Goal: Information Seeking & Learning: Understand process/instructions

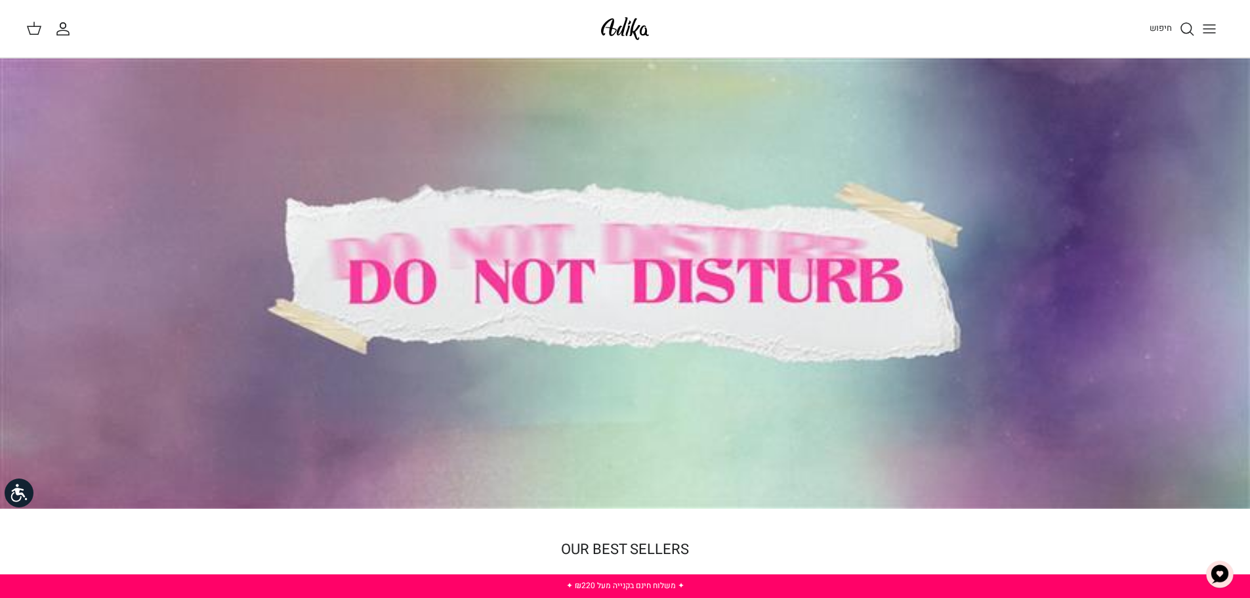
click at [1202, 25] on icon "Toggle menu" at bounding box center [1209, 29] width 16 height 16
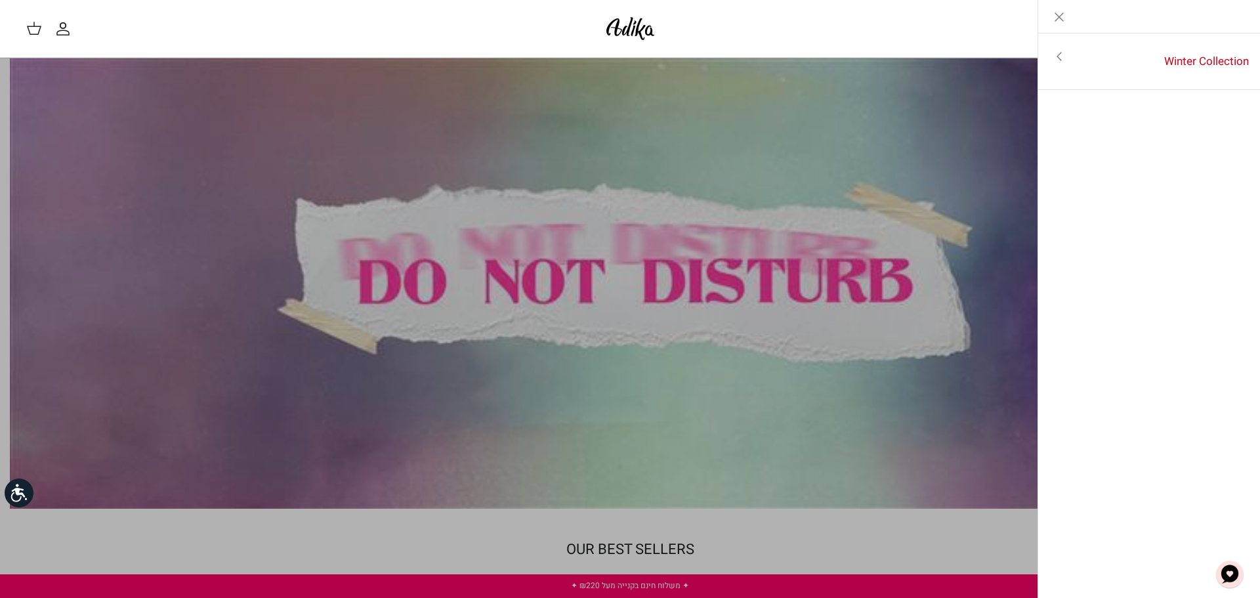
click at [1055, 54] on icon "Toggle menu" at bounding box center [1059, 57] width 16 height 16
click at [1202, 56] on link "לכל הפריטים" at bounding box center [1148, 57] width 209 height 33
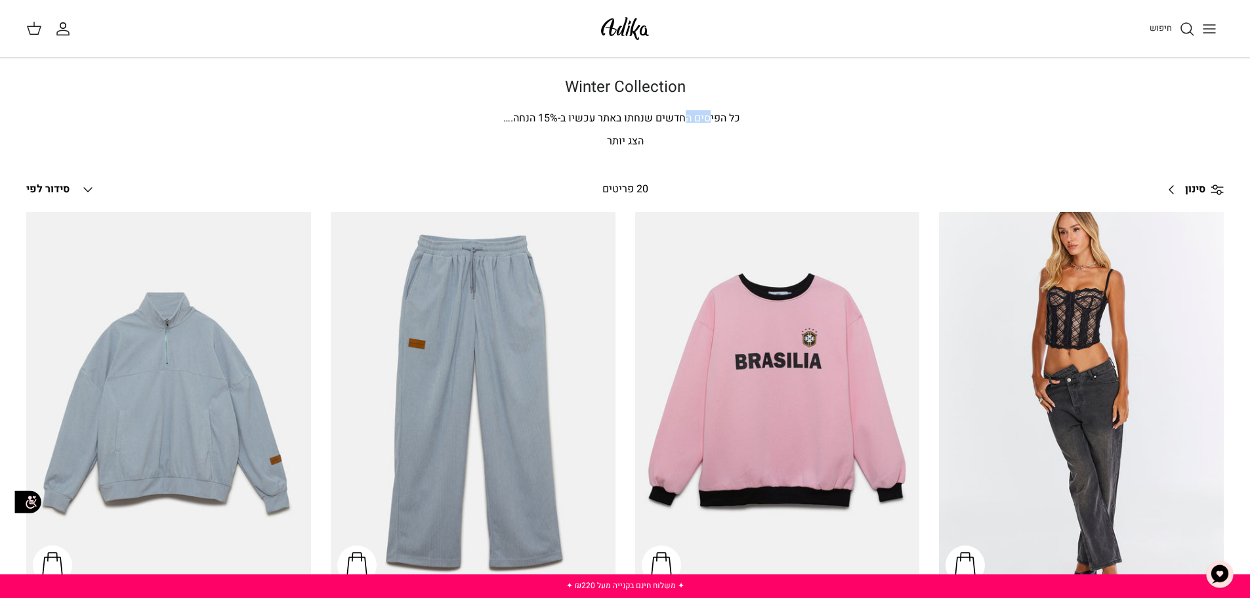
drag, startPoint x: 681, startPoint y: 117, endPoint x: 959, endPoint y: 169, distance: 283.1
click at [953, 171] on div "Winter Collection כל הפיסים החדשים שנחתו באתר עכשיו ב- 15 % הנחה. [PERSON_NAME]…" at bounding box center [625, 126] width 1250 height 96
click at [959, 169] on div "Winter Collection כל הפיסים החדשים שנחתו באתר עכשיו ב- 15 % הנחה. [PERSON_NAME]…" at bounding box center [625, 126] width 1250 height 96
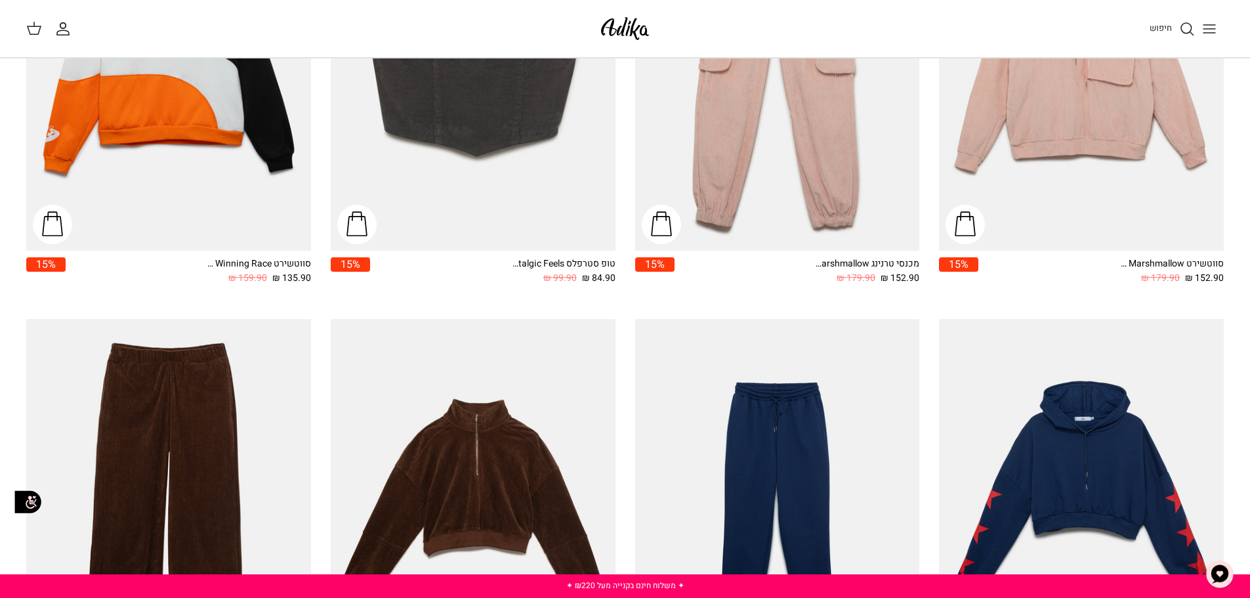
click at [1209, 30] on icon "Toggle menu" at bounding box center [1209, 29] width 16 height 16
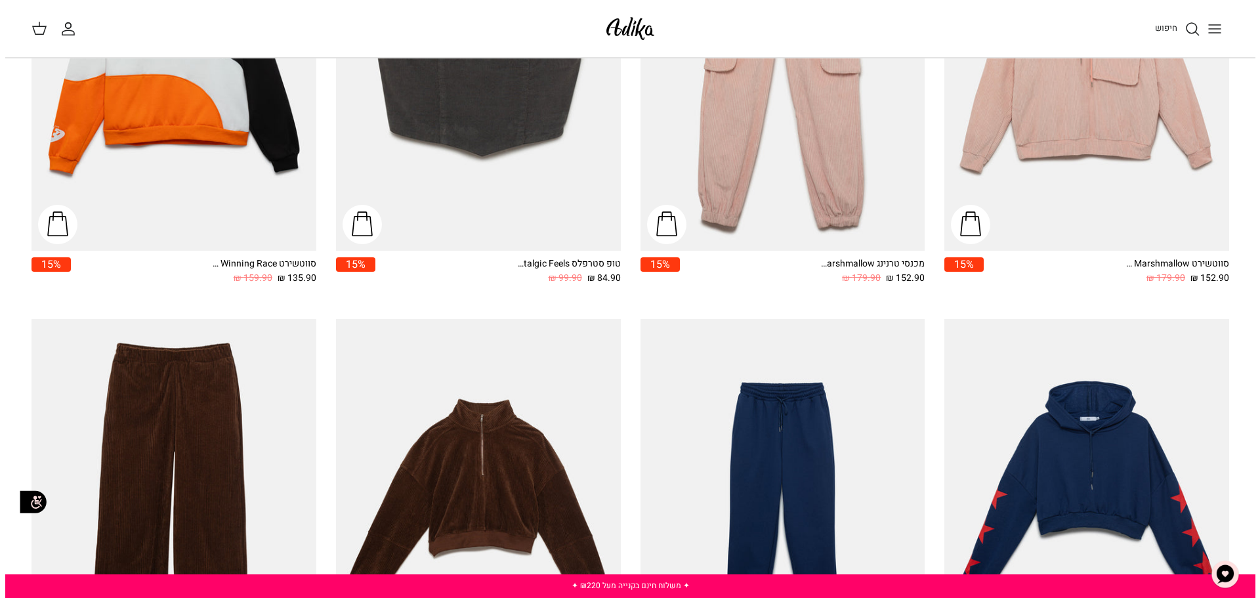
scroll to position [790, 0]
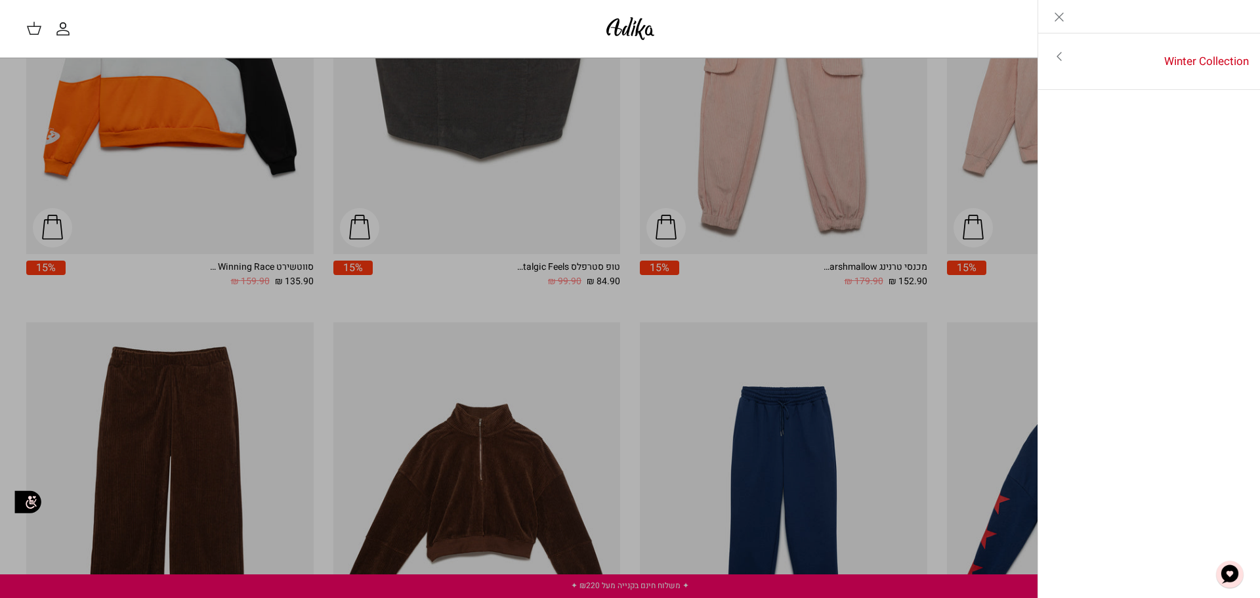
click at [1067, 61] on link "Toggle menu" at bounding box center [1059, 56] width 42 height 30
click at [1237, 10] on icon "Left" at bounding box center [1239, 17] width 16 height 16
click at [1057, 13] on icon "Close" at bounding box center [1059, 17] width 16 height 16
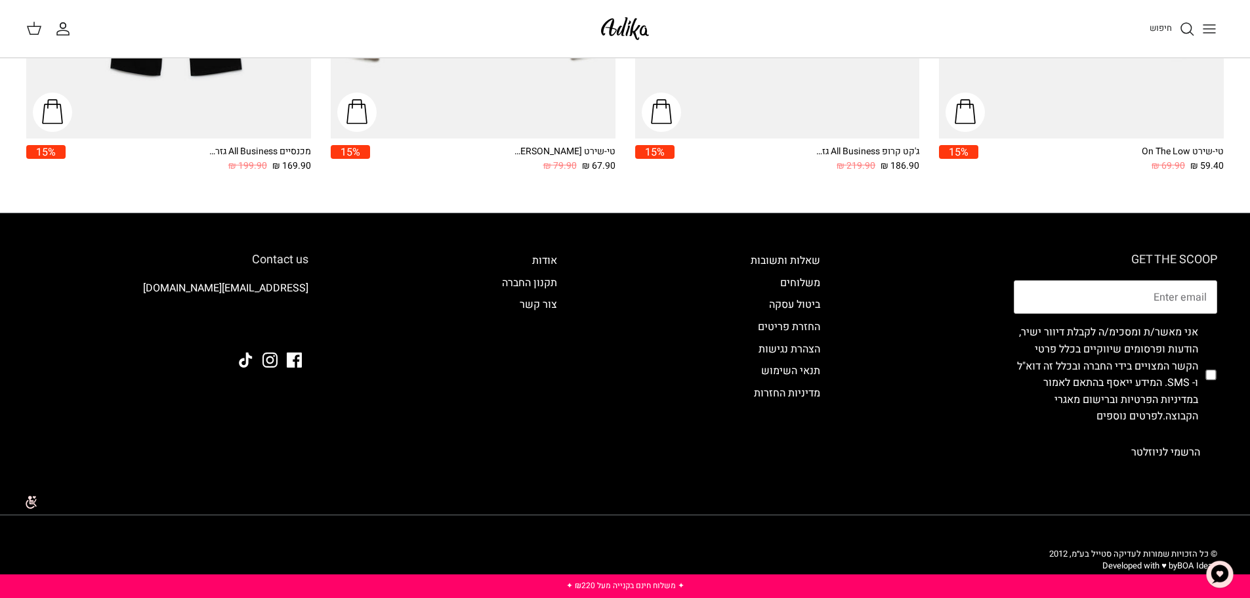
scroll to position [2256, 0]
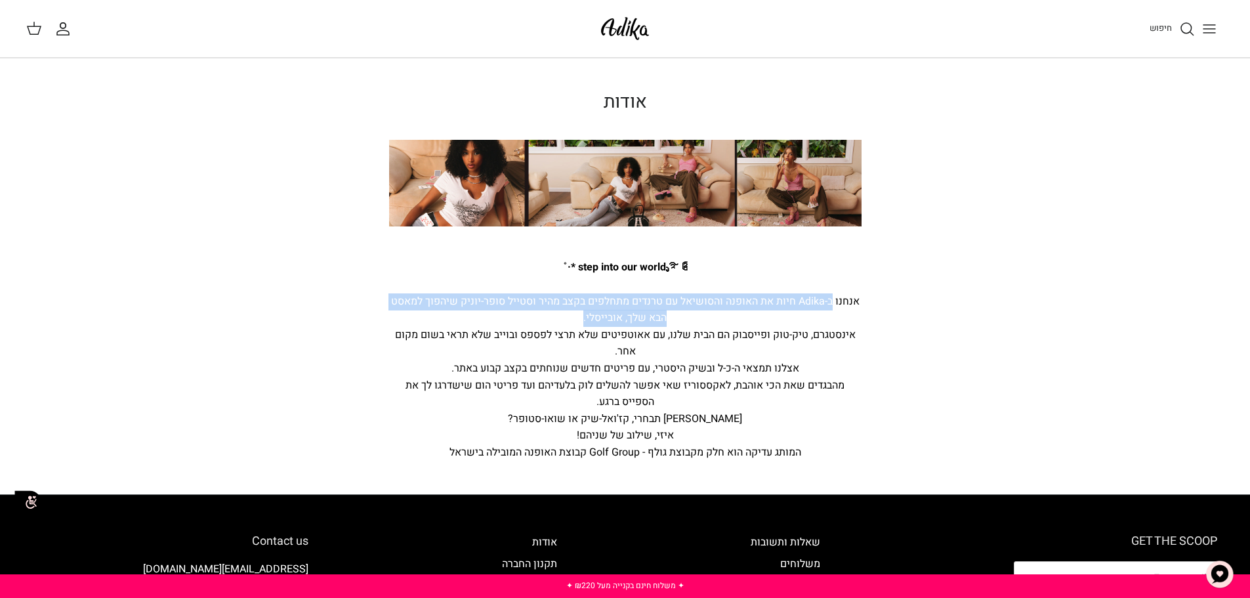
drag, startPoint x: 821, startPoint y: 293, endPoint x: 518, endPoint y: 310, distance: 302.9
click at [518, 310] on div "אנחנו ב-Adika חיות את האופנה והסושיאל עם טרנדים מתחלפים בקצב מהיר וסטייל סופר-י…" at bounding box center [625, 360] width 472 height 168
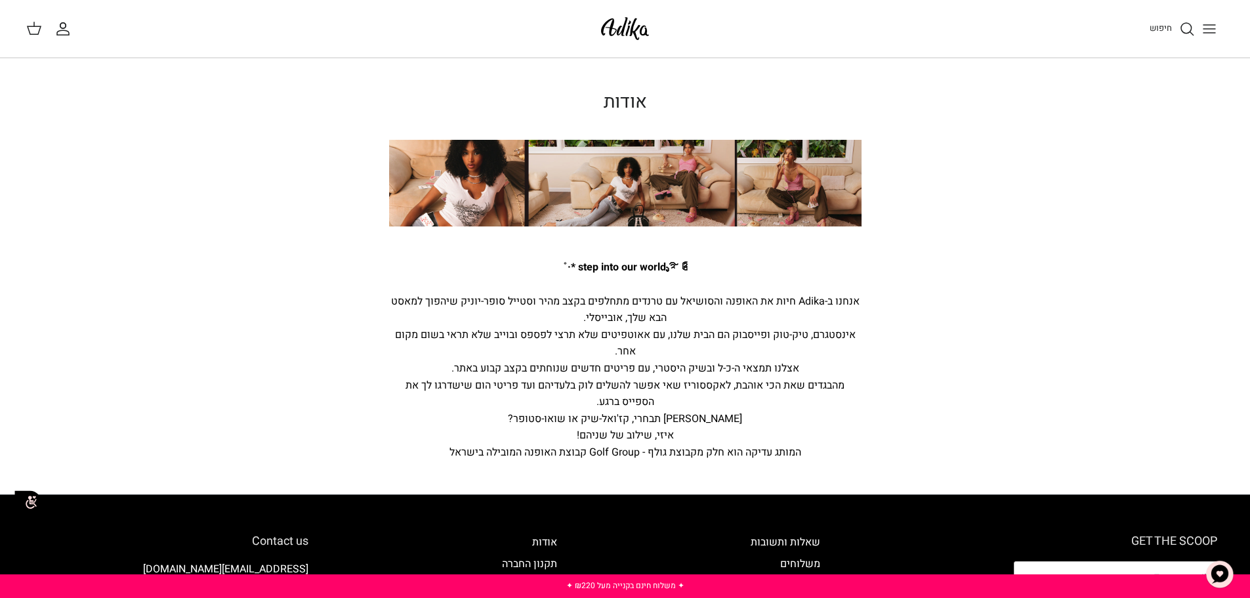
click at [518, 310] on div "אנחנו ב-Adika חיות את האופנה והסושיאל עם טרנדים מתחלפים בקצב מהיר וסטייל סופר-י…" at bounding box center [625, 360] width 472 height 168
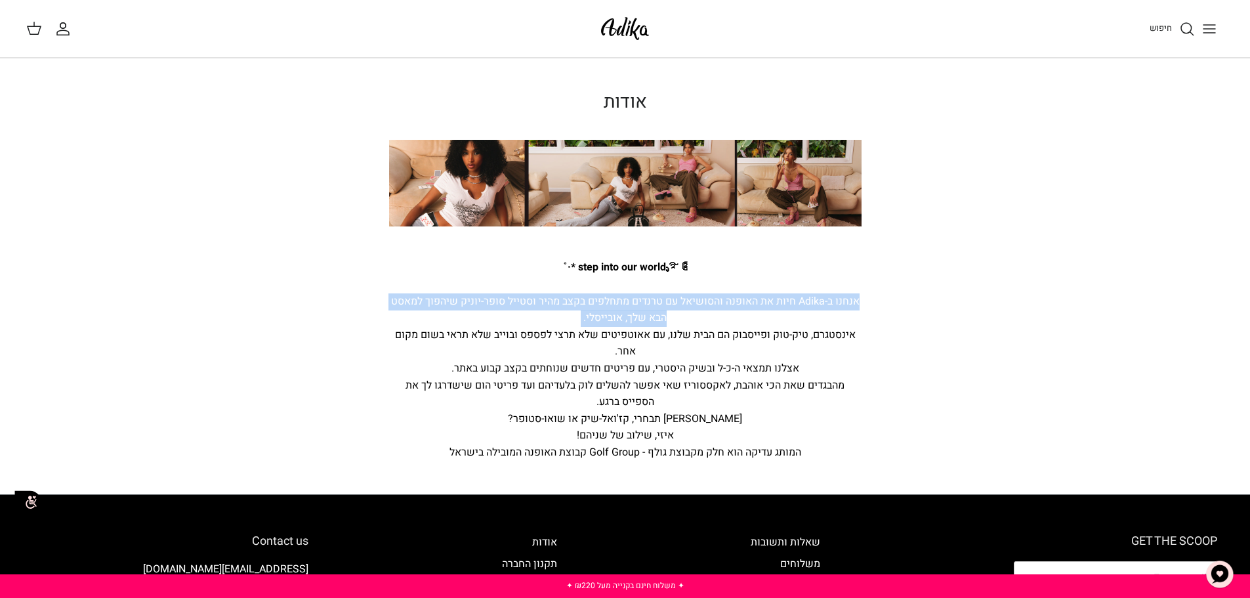
click at [518, 310] on div "אנחנו ב-Adika חיות את האופנה והסושיאל עם טרנדים מתחלפים בקצב מהיר וסטייל סופר-י…" at bounding box center [625, 360] width 472 height 168
click at [718, 319] on div "אנחנו ב-Adika חיות את האופנה והסושיאל עם טרנדים מתחלפים בקצב מהיר וסטייל סופר-י…" at bounding box center [625, 360] width 472 height 168
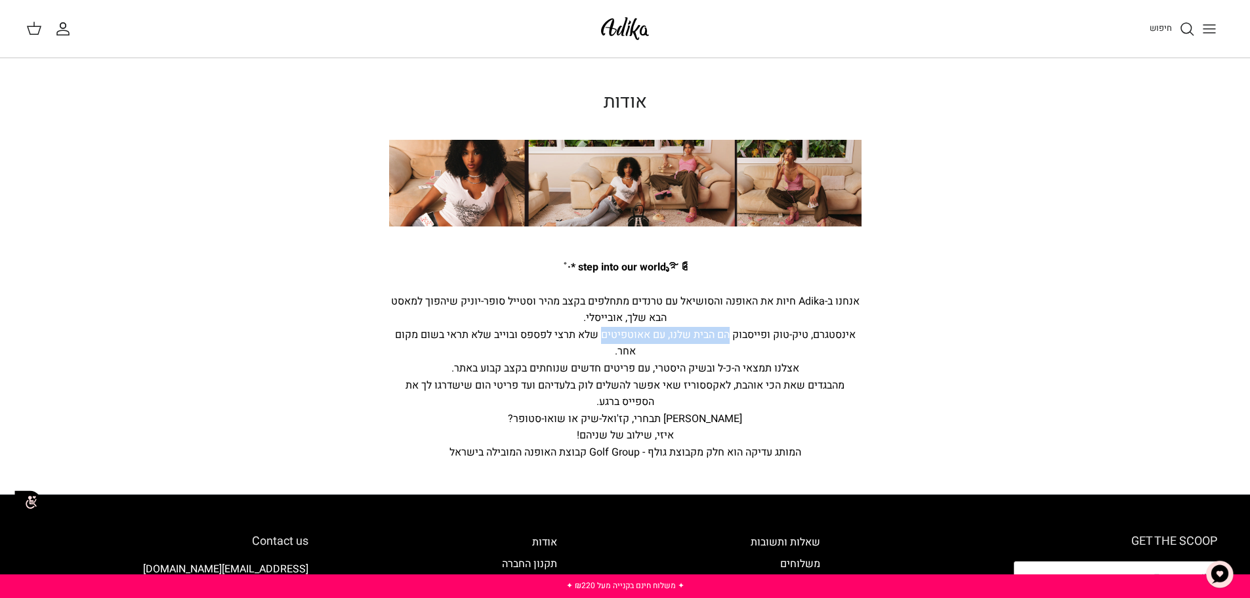
drag, startPoint x: 730, startPoint y: 331, endPoint x: 603, endPoint y: 333, distance: 127.3
click at [603, 333] on div "אנחנו ב-Adika חיות את האופנה והסושיאל עם טרנדים מתחלפים בקצב מהיר וסטייל סופר-י…" at bounding box center [625, 360] width 472 height 168
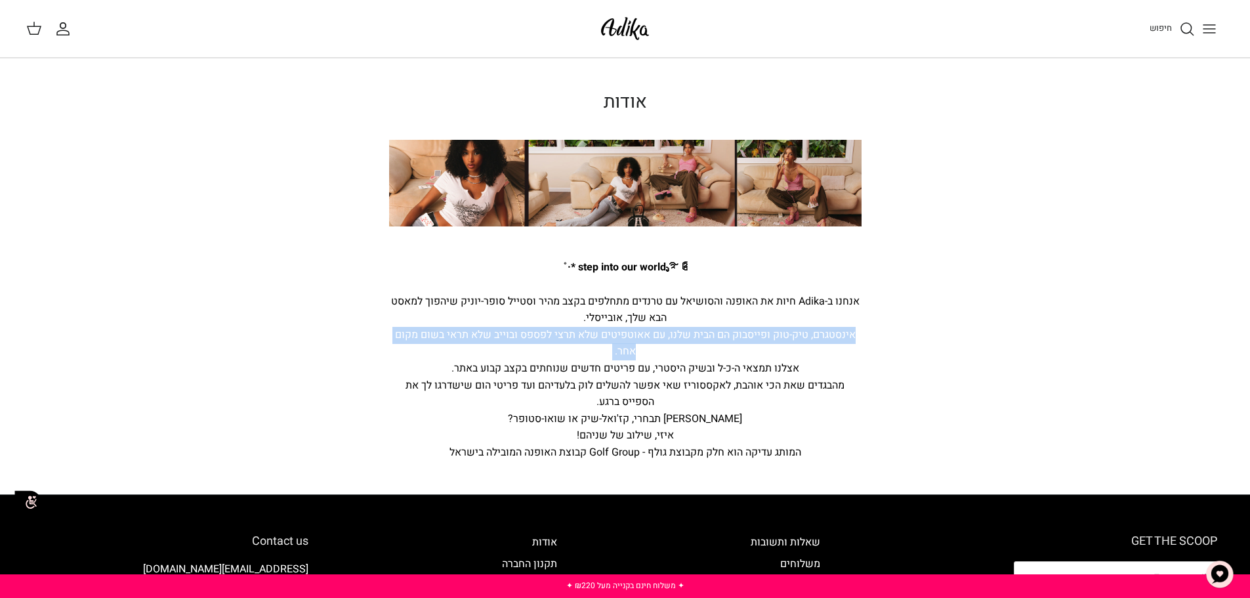
click at [665, 331] on div "אנחנו ב-Adika חיות את האופנה והסושיאל עם טרנדים מתחלפים בקצב מהיר וסטייל סופר-י…" at bounding box center [625, 360] width 472 height 168
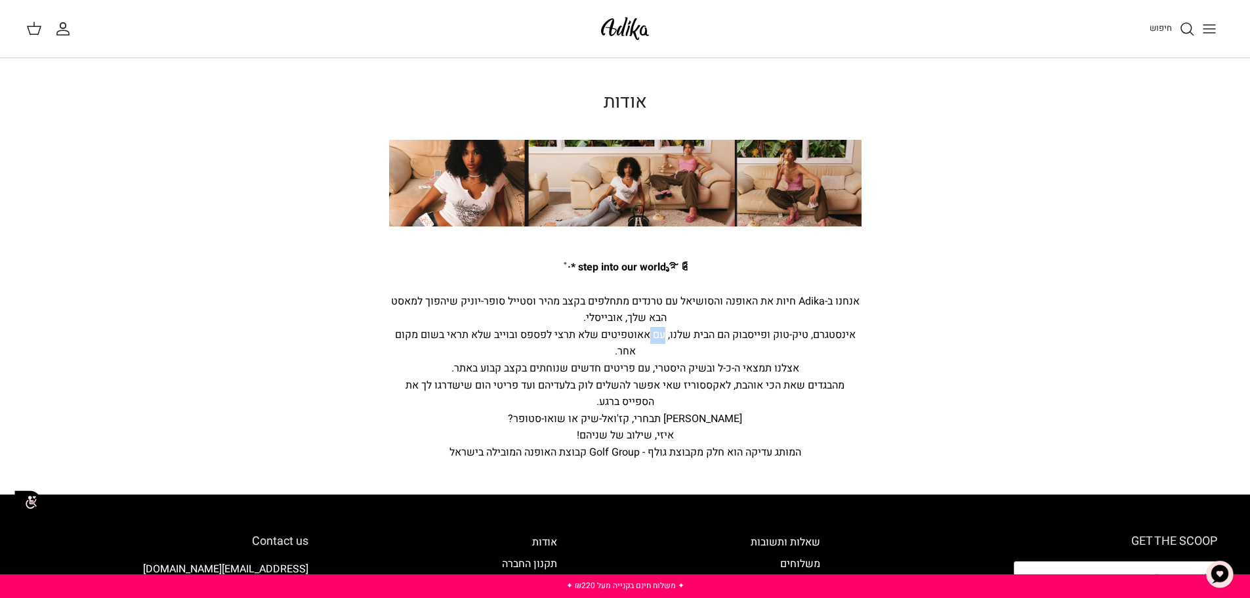
click at [665, 331] on div "אנחנו ב-Adika חיות את האופנה והסושיאל עם טרנדים מתחלפים בקצב מהיר וסטייל סופר-י…" at bounding box center [625, 360] width 472 height 168
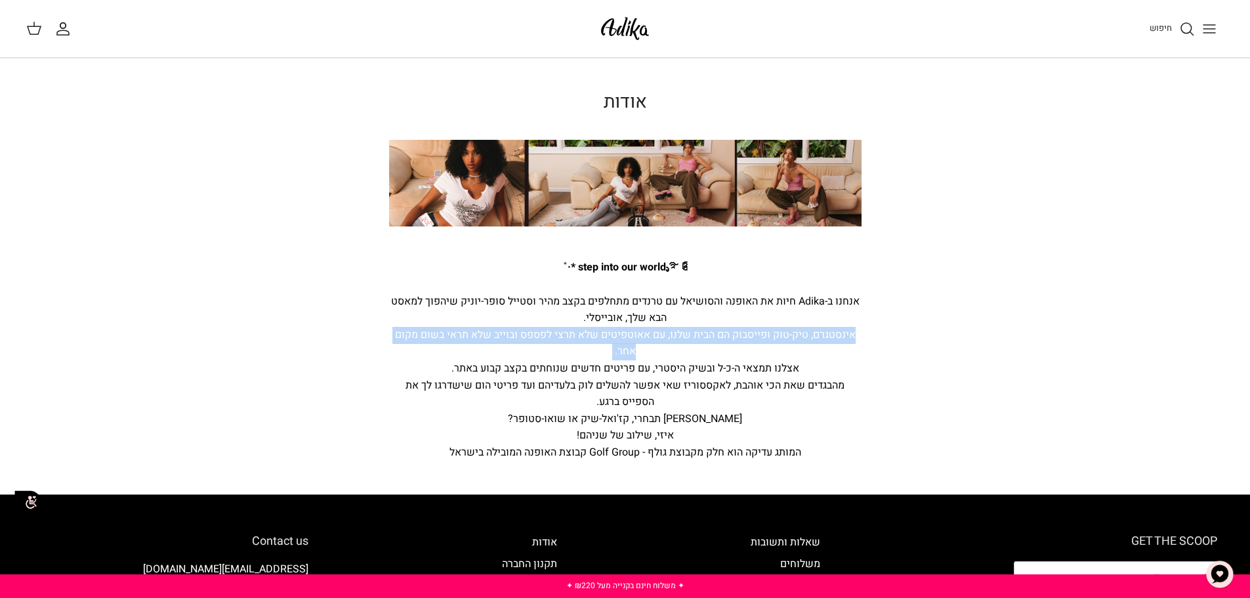
click at [665, 331] on div "אנחנו ב-Adika חיות את האופנה והסושיאל עם טרנדים מתחלפים בקצב מהיר וסטייל סופר-י…" at bounding box center [625, 360] width 472 height 168
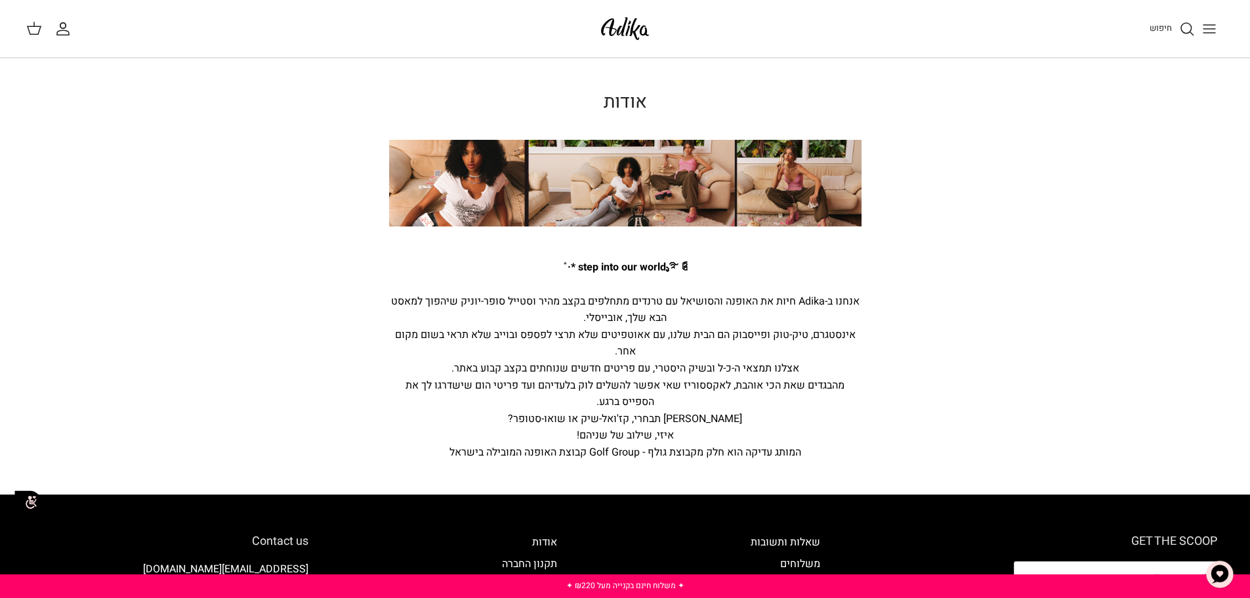
click at [658, 302] on div "אנחנו ב-Adika חיות את האופנה והסושיאל עם טרנדים מתחלפים בקצב מהיר וסטייל סופר-י…" at bounding box center [625, 360] width 472 height 168
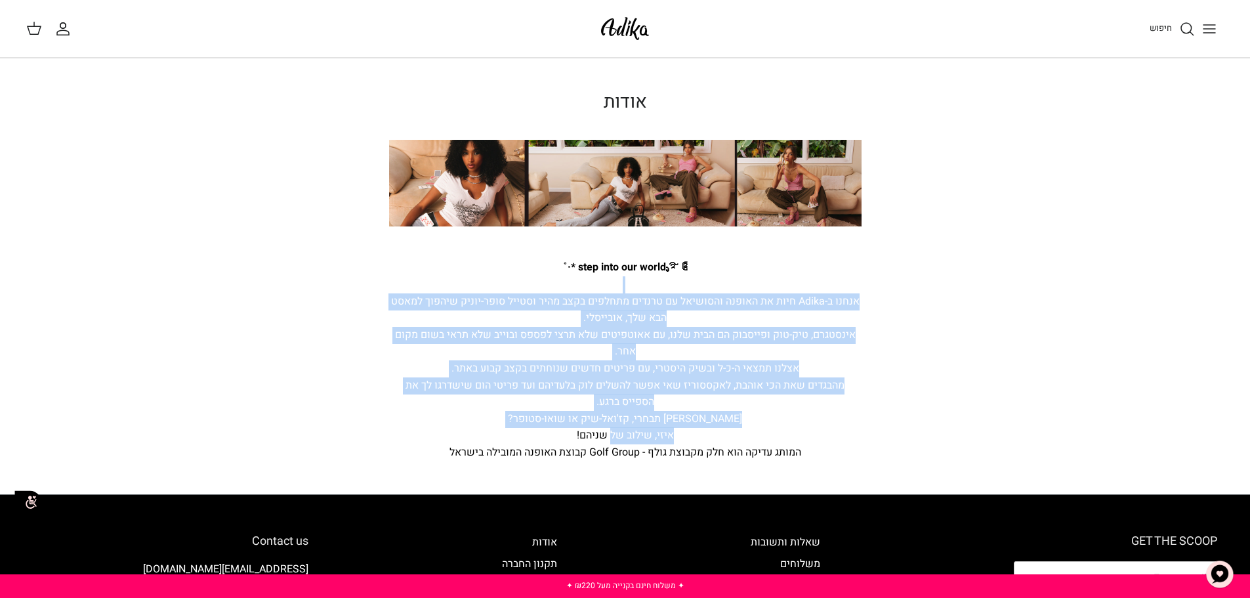
drag, startPoint x: 825, startPoint y: 302, endPoint x: 609, endPoint y: 440, distance: 255.5
click at [610, 439] on div "אנחנו ב-Adika חיות את האופנה והסושיאל עם טרנדים מתחלפים בקצב מהיר וסטייל סופר-י…" at bounding box center [625, 360] width 472 height 168
click at [609, 440] on div "אנחנו ב-Adika חיות את האופנה והסושיאל עם טרנדים מתחלפים בקצב מהיר וסטייל סופר-י…" at bounding box center [625, 360] width 472 height 168
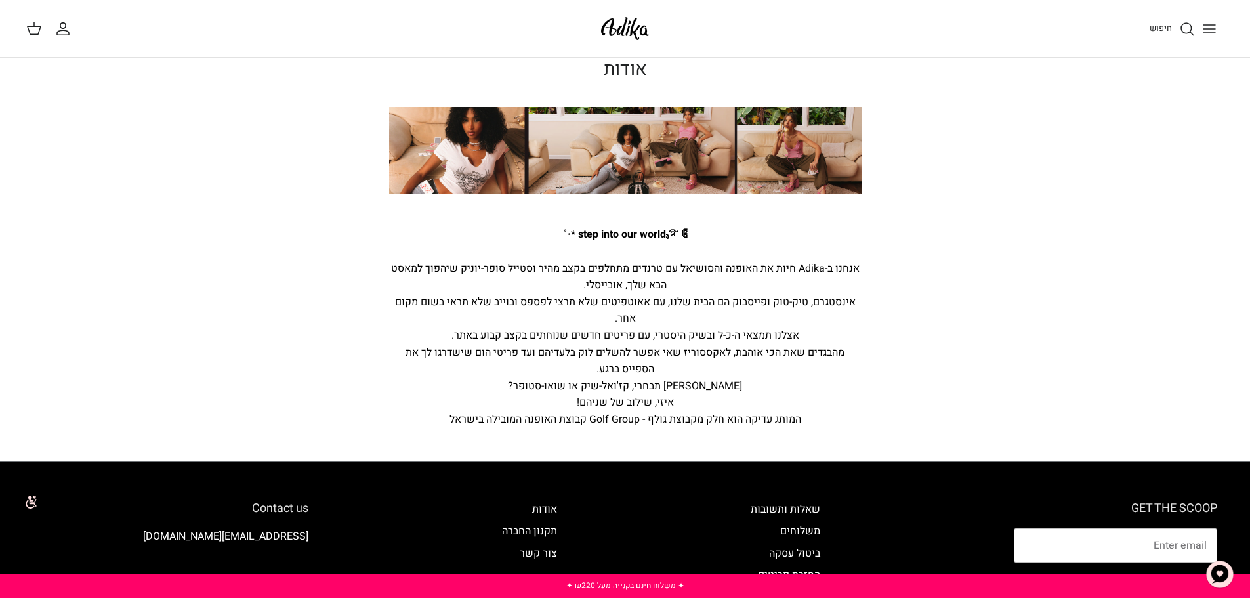
scroll to position [66, 0]
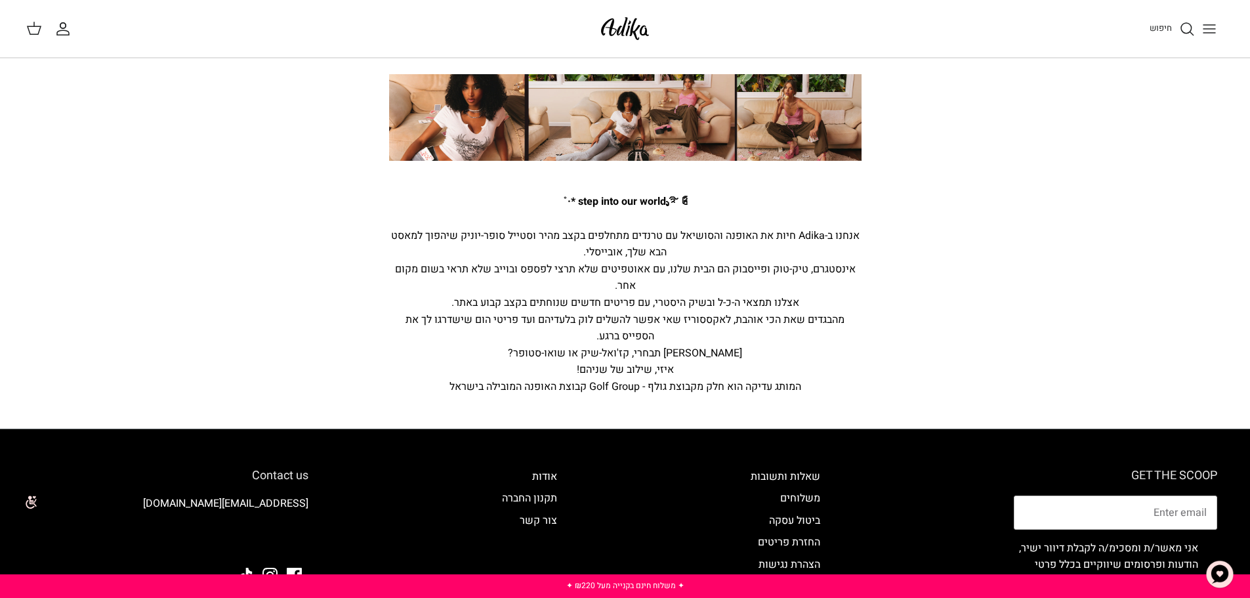
click at [588, 388] on div "המותג עדיקה הוא חלק מקבוצת גולף - Golf Group קבוצת האופנה המובילה בישראל" at bounding box center [625, 387] width 472 height 17
drag, startPoint x: 421, startPoint y: 385, endPoint x: 632, endPoint y: 388, distance: 210.6
click at [629, 388] on div "המותג עדיקה הוא חלק מקבוצת גולף - Golf Group קבוצת האופנה המובילה בישראל" at bounding box center [625, 387] width 472 height 17
click at [632, 388] on div "המותג עדיקה הוא חלק מקבוצת גולף - Golf Group קבוצת האופנה המובילה בישראל" at bounding box center [625, 387] width 472 height 17
click at [592, 380] on div "המותג עדיקה הוא חלק מקבוצת גולף - Golf Group קבוצת האופנה המובילה בישראל" at bounding box center [625, 387] width 472 height 17
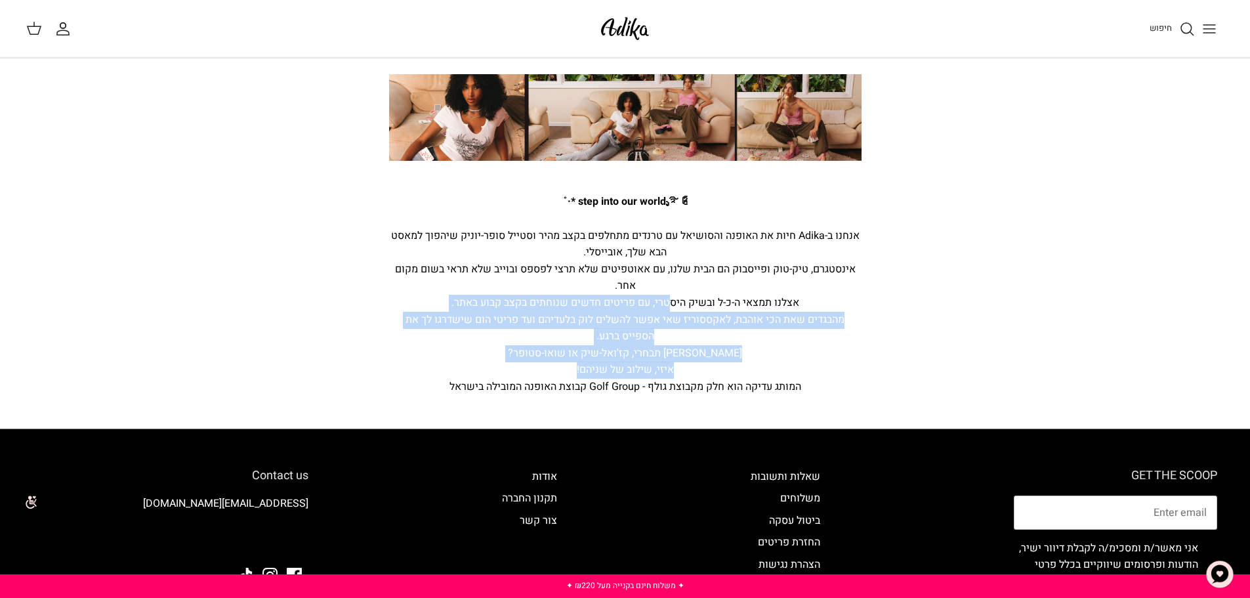
drag, startPoint x: 563, startPoint y: 369, endPoint x: 677, endPoint y: 288, distance: 139.8
click at [676, 289] on div "אנחנו ב-Adika חיות את האופנה והסושיאל עם טרנדים מתחלפים בקצב מהיר וסטייל סופר-י…" at bounding box center [625, 295] width 472 height 168
click at [677, 288] on div "אנחנו ב-Adika חיות את האופנה והסושיאל עם טרנדים מתחלפים בקצב מהיר וסטייל סופר-י…" at bounding box center [625, 295] width 472 height 168
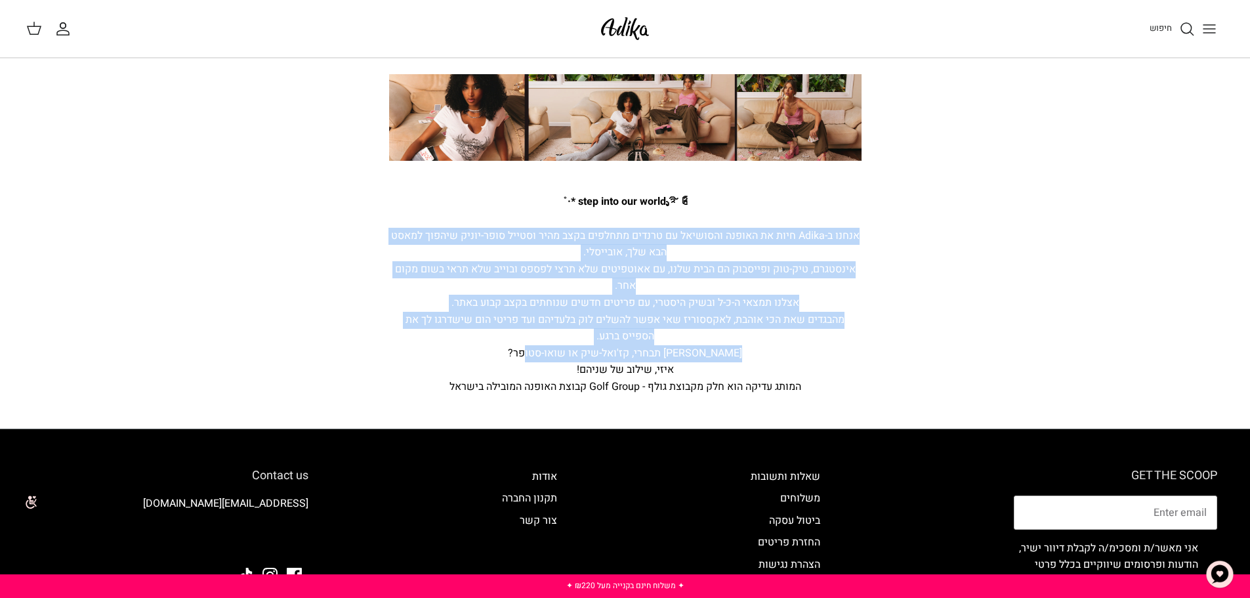
drag, startPoint x: 878, startPoint y: 234, endPoint x: 493, endPoint y: 353, distance: 403.2
click at [493, 353] on div "אודות step into our world ೃ࿐ ༊ *·˚ אנחנו ב-Adika חיות את האופנה והסושיאל עם טרנ…" at bounding box center [625, 211] width 525 height 370
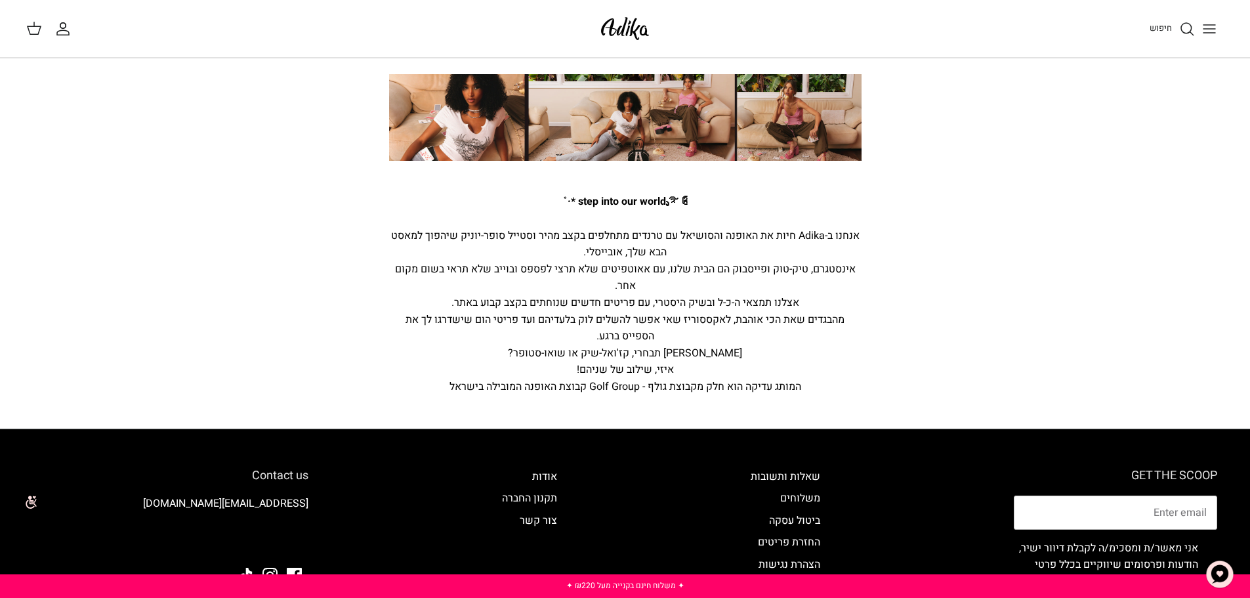
click at [493, 353] on div "אנחנו ב-Adika חיות את האופנה והסושיאל עם טרנדים מתחלפים בקצב מהיר וסטייל סופר-י…" at bounding box center [625, 295] width 472 height 168
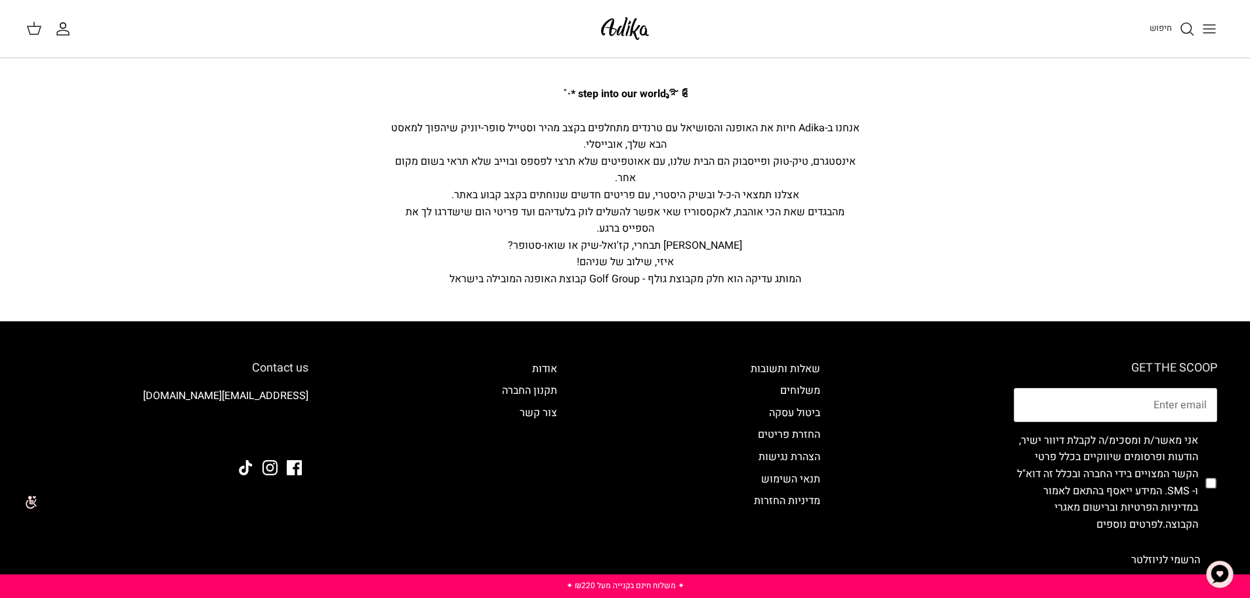
scroll to position [197, 0]
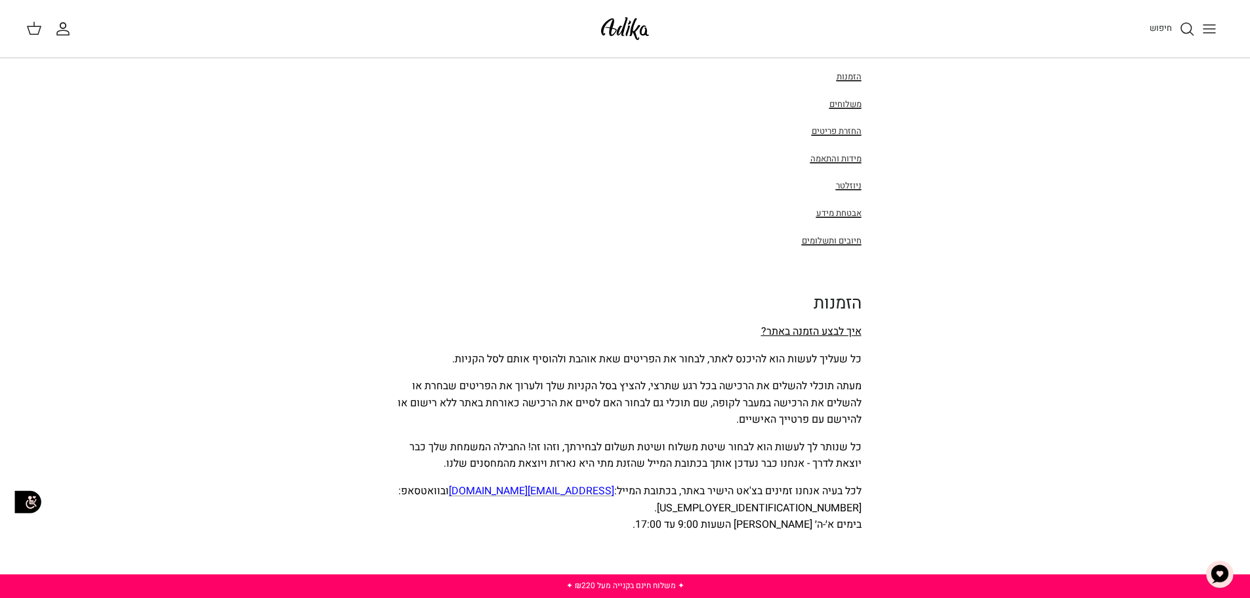
scroll to position [197, 0]
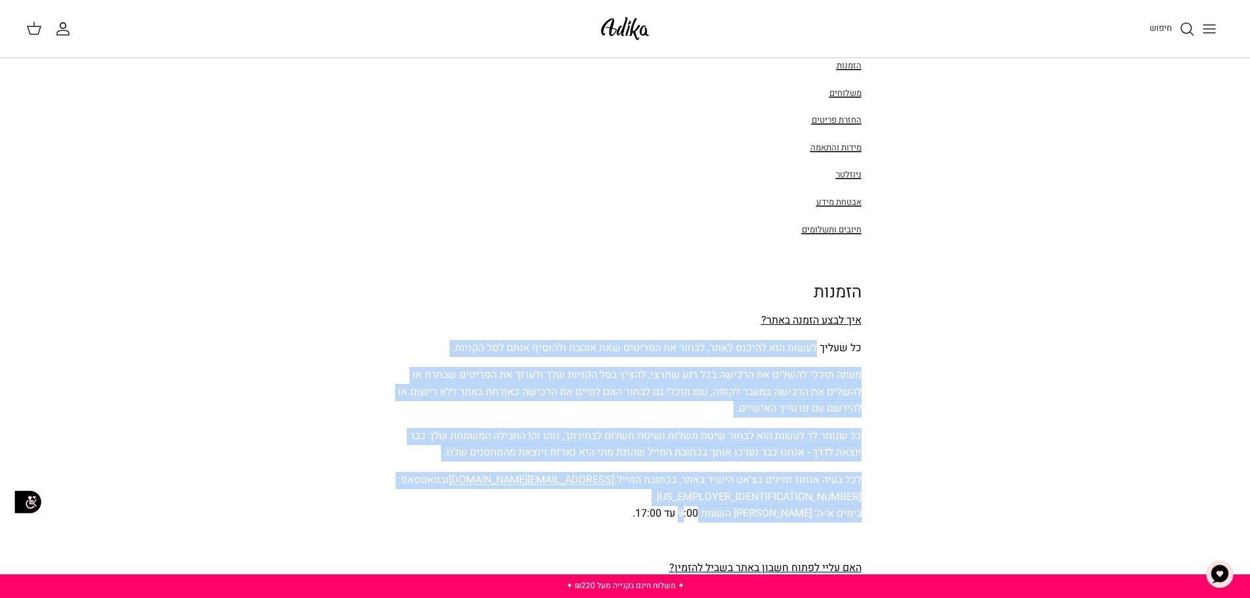
drag, startPoint x: 816, startPoint y: 333, endPoint x: 716, endPoint y: 516, distance: 208.4
click at [717, 516] on p "לכל בעיה אנחנו זמינים בצ'אט הישיר באתר, בכתובת המייל: adika-service@golfco.co.i…" at bounding box center [625, 497] width 472 height 51
click at [678, 500] on p "לכל בעיה אנחנו זמינים בצ'אט הישיר באתר, בכתובת המייל: adika-service@golfco.co.i…" at bounding box center [625, 497] width 472 height 51
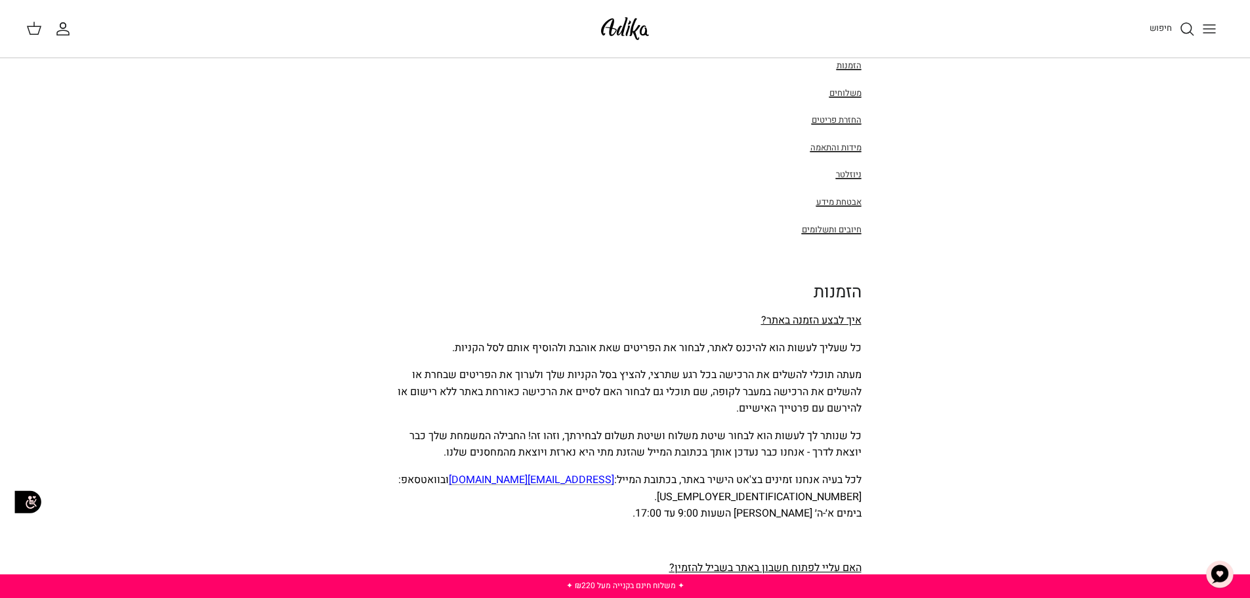
click at [701, 474] on span "לכל בעיה אנחנו זמינים בצ'אט הישיר באתר, בכתובת המייל: adika-service@golfco.co.i…" at bounding box center [629, 488] width 463 height 33
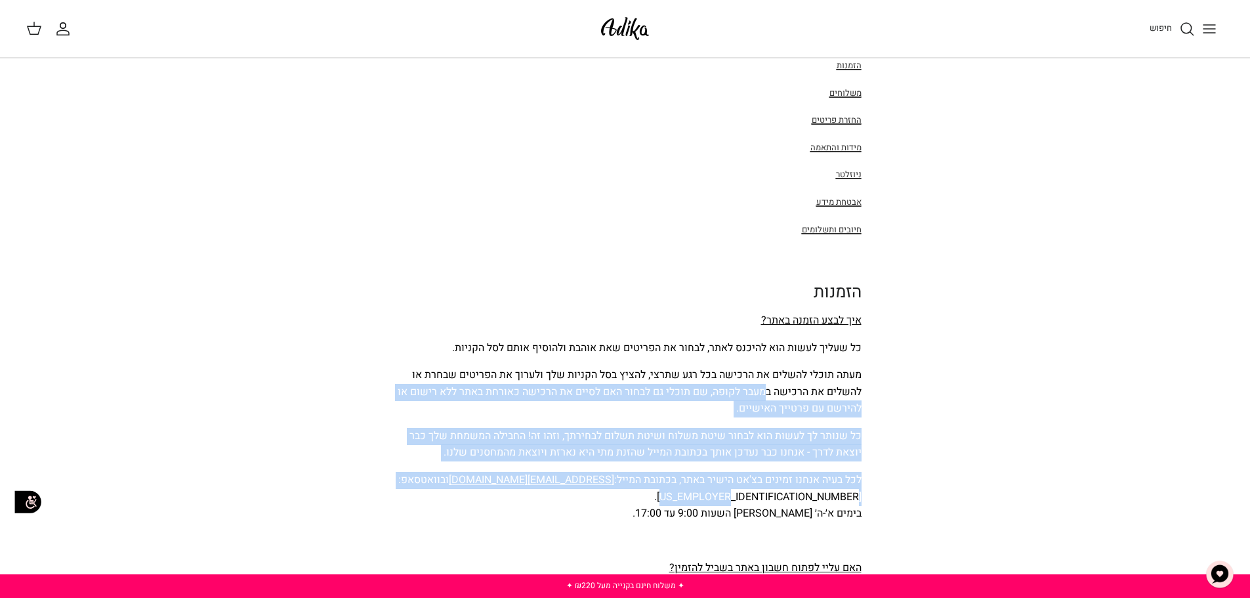
drag, startPoint x: 764, startPoint y: 386, endPoint x: 787, endPoint y: 489, distance: 104.7
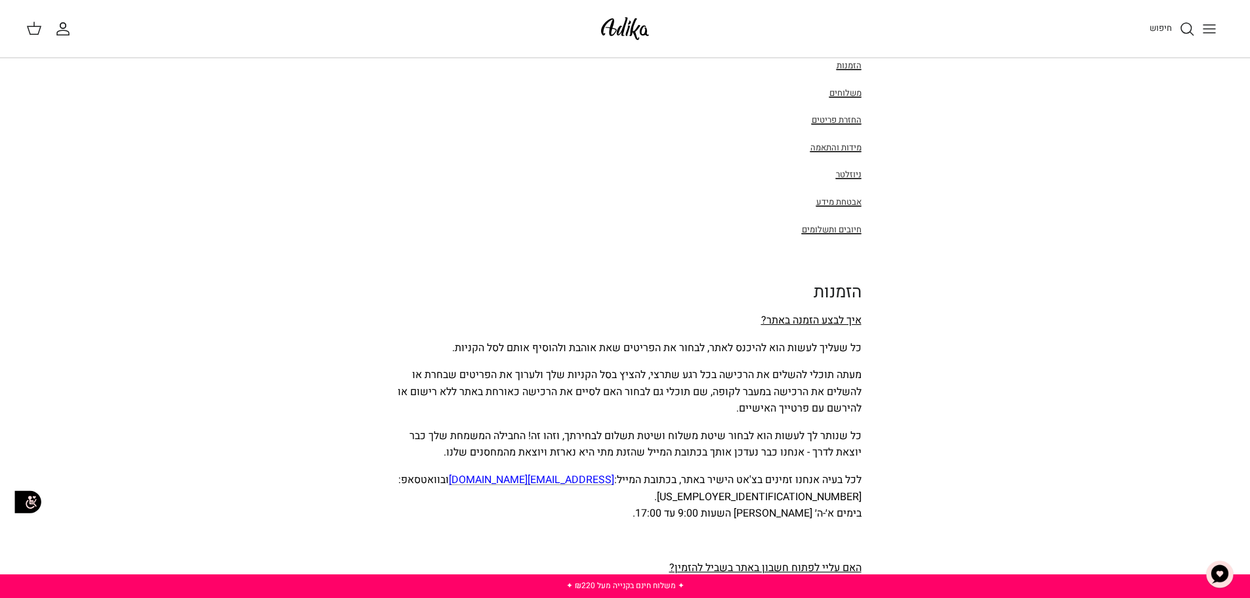
click at [787, 489] on p "לכל בעיה אנחנו זמינים בצ'אט הישיר באתר, בכתובת המייל: adika-service@golfco.co.i…" at bounding box center [625, 497] width 472 height 51
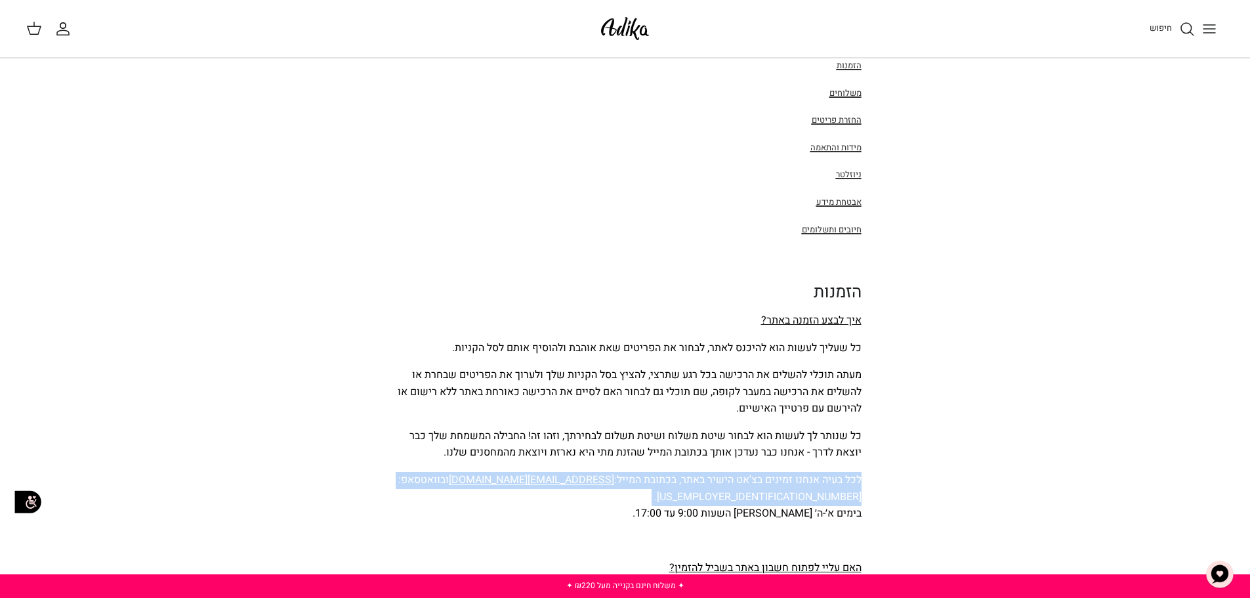
click at [787, 489] on p "לכל בעיה אנחנו זמינים בצ'אט הישיר באתר, בכתובת המייל: adika-service@golfco.co.i…" at bounding box center [625, 497] width 472 height 51
click at [788, 475] on span "לכל בעיה אנחנו זמינים בצ'אט הישיר באתר, בכתובת המייל: adika-service@golfco.co.i…" at bounding box center [629, 488] width 463 height 33
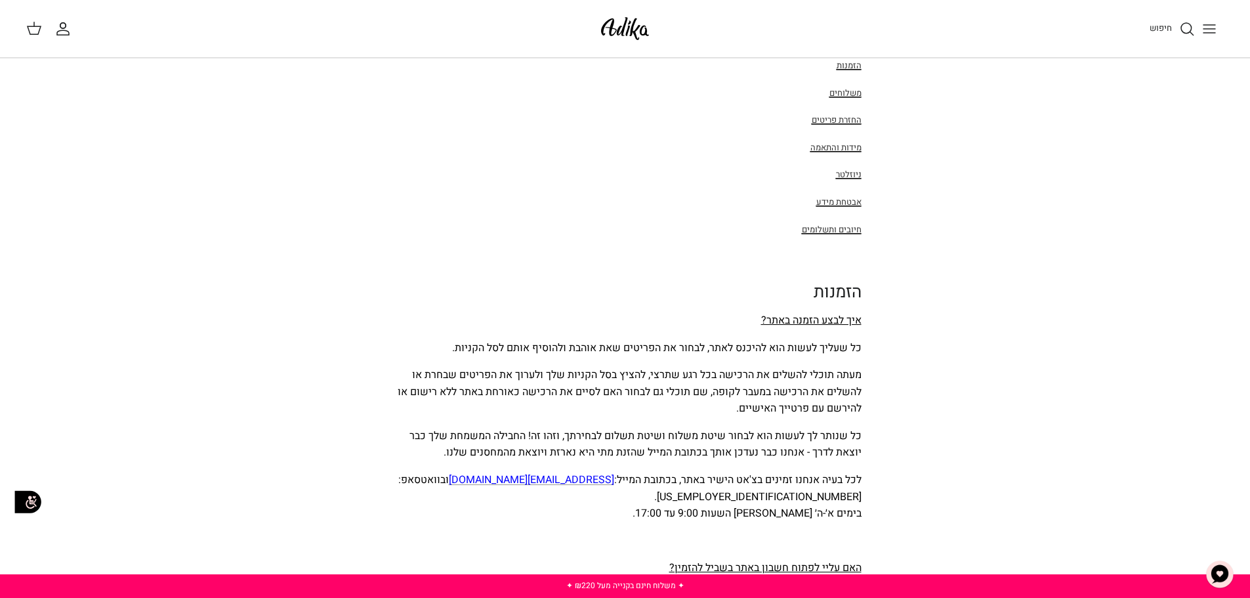
click at [789, 472] on span "לכל בעיה אנחנו זמינים בצ'אט הישיר באתר, בכתובת המייל: adika-service@golfco.co.i…" at bounding box center [629, 488] width 463 height 33
click at [819, 445] on span "כל שנותר לך לעשות הוא לבחור שיטת משלוח ושיטת תשלום לבחירתך, וזהו זה! החבילה המש…" at bounding box center [635, 444] width 452 height 33
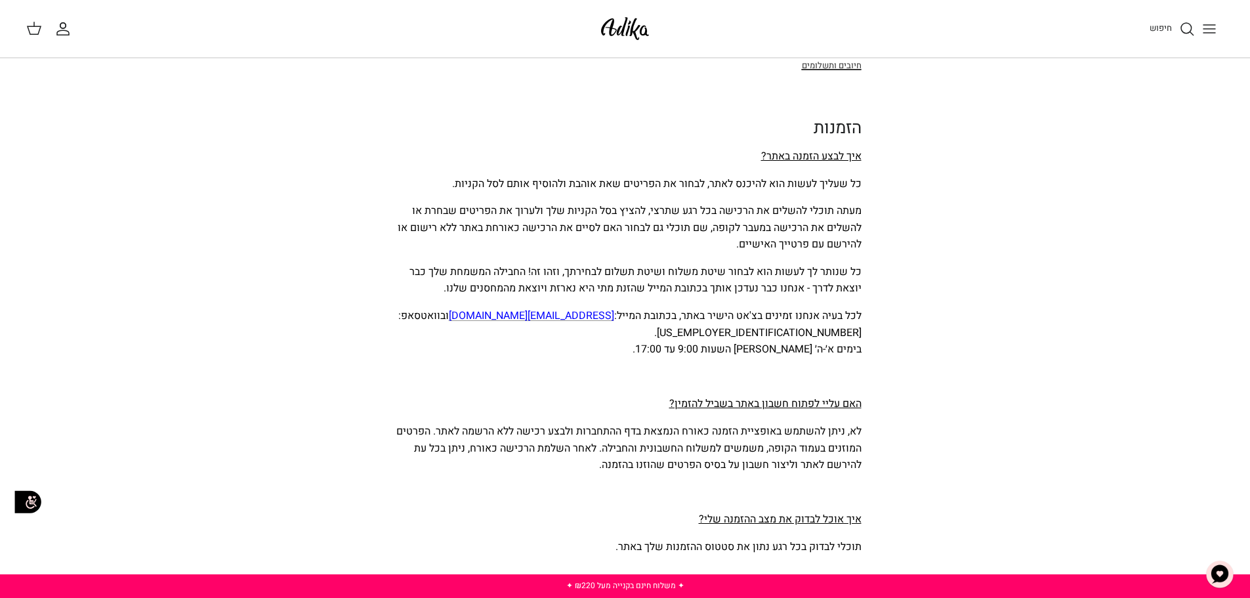
scroll to position [394, 0]
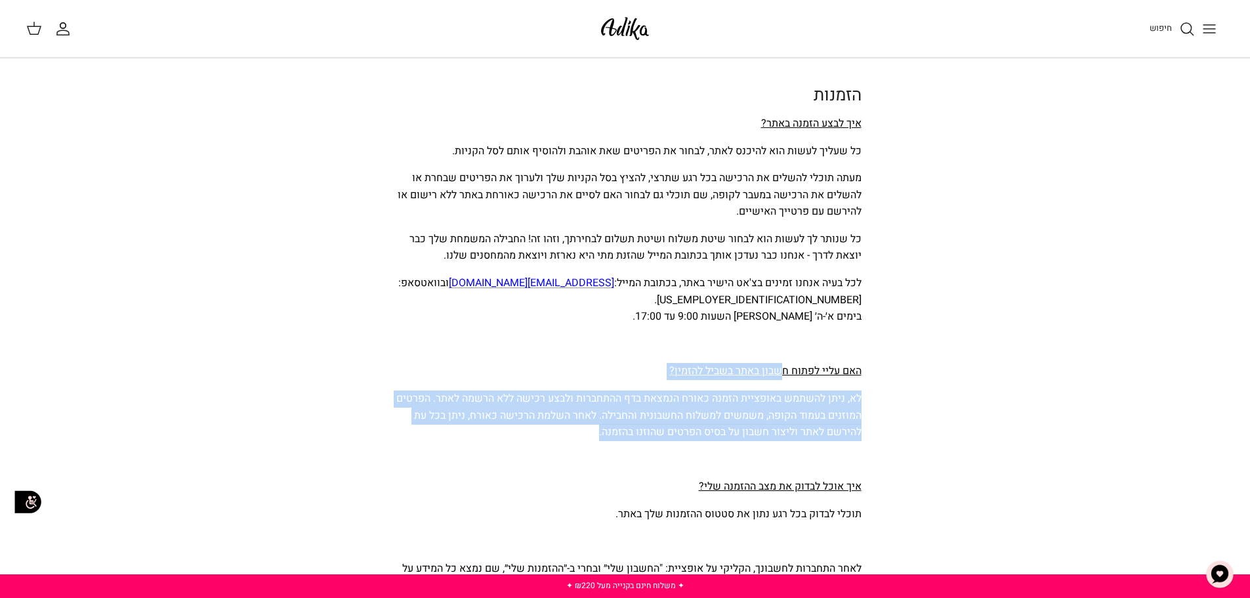
drag, startPoint x: 779, startPoint y: 368, endPoint x: 595, endPoint y: 441, distance: 198.2
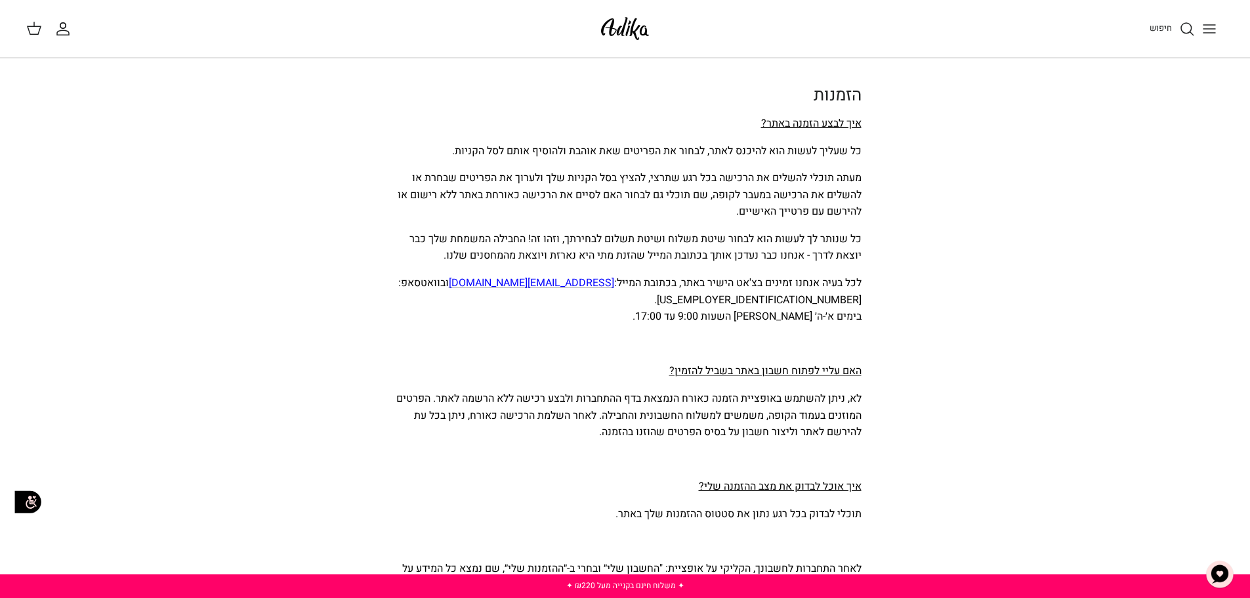
drag, startPoint x: 591, startPoint y: 410, endPoint x: 863, endPoint y: 263, distance: 308.8
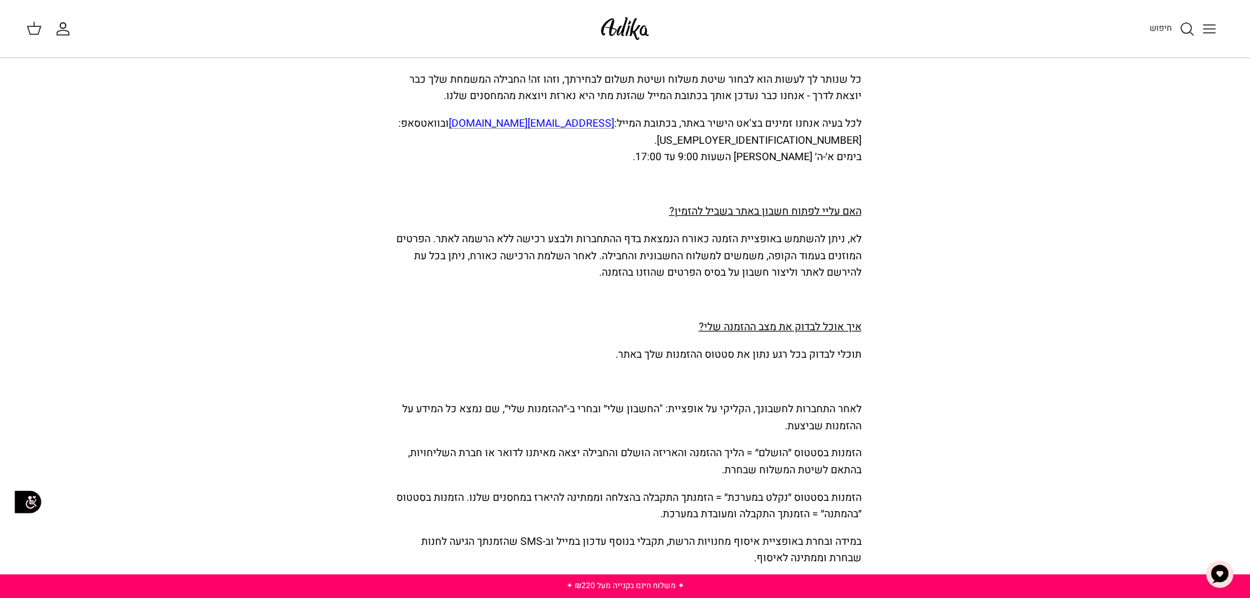
scroll to position [590, 0]
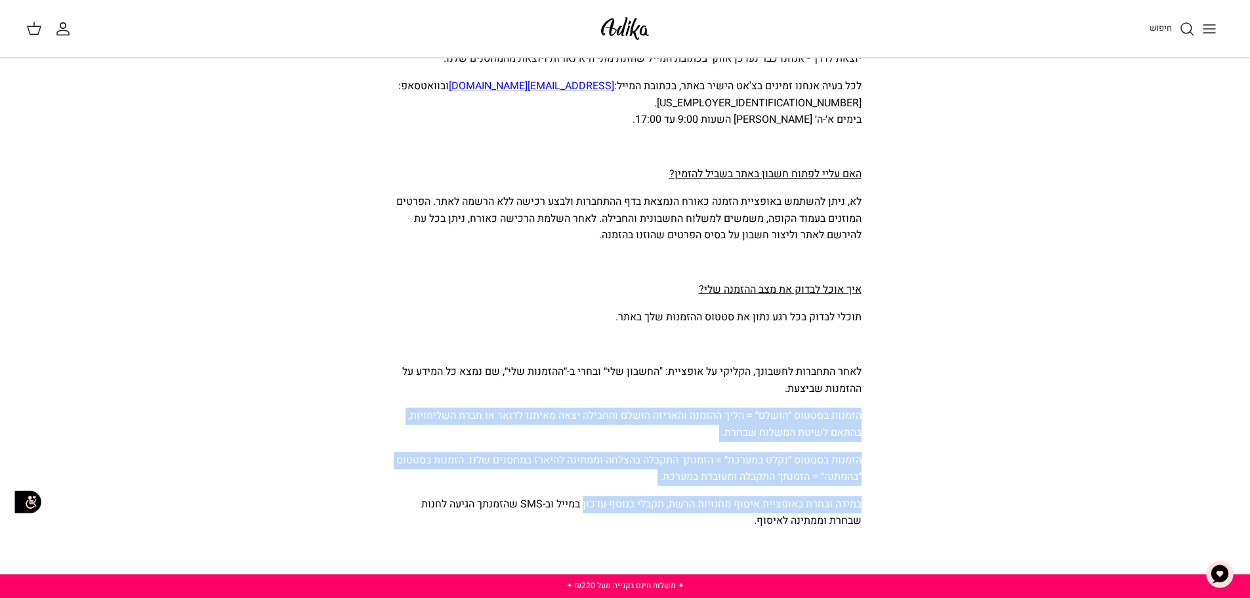
drag, startPoint x: 784, startPoint y: 382, endPoint x: 579, endPoint y: 502, distance: 237.8
click at [579, 502] on span "במידה ובחרת באופציית איסוף מחנויות הרשת, תקבלי בנוסף עדכון במייל וב-SMS שהזמנתך…" at bounding box center [641, 512] width 440 height 33
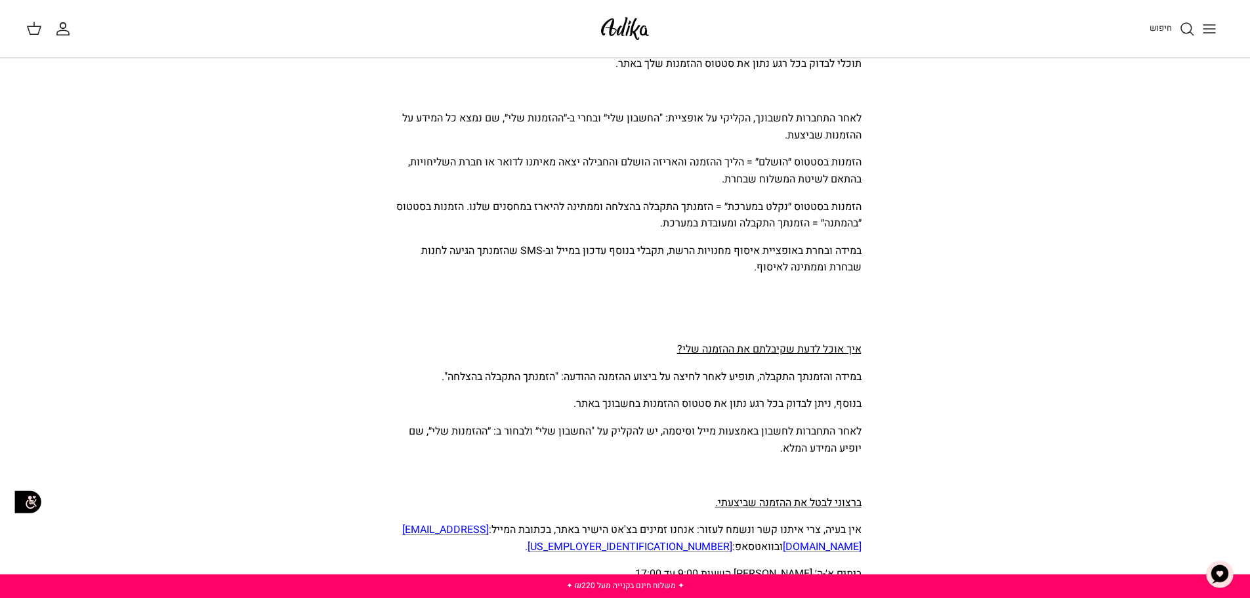
scroll to position [853, 0]
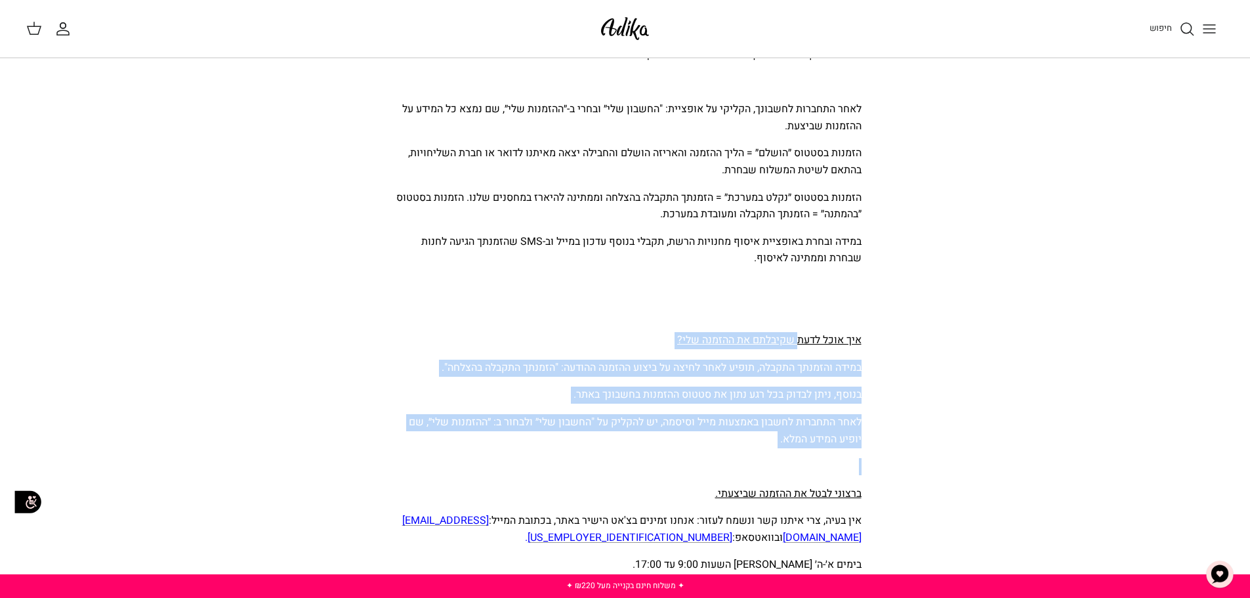
drag, startPoint x: 798, startPoint y: 325, endPoint x: 732, endPoint y: 464, distance: 154.0
click at [732, 464] on p at bounding box center [625, 466] width 472 height 17
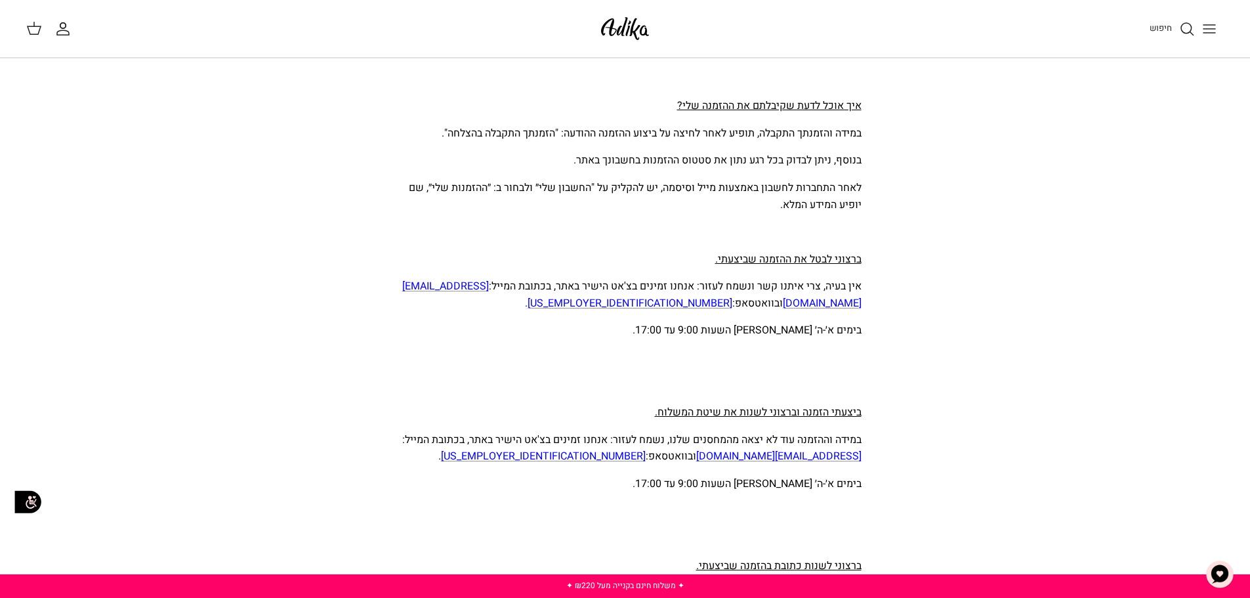
scroll to position [1115, 0]
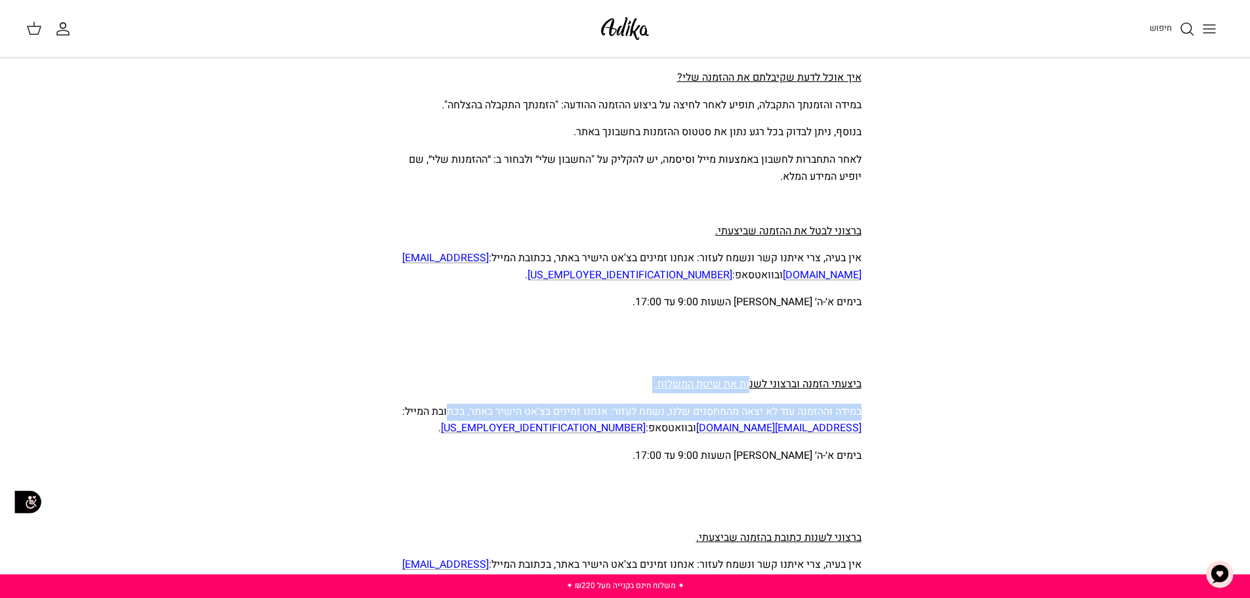
drag, startPoint x: 701, startPoint y: 382, endPoint x: 445, endPoint y: 413, distance: 257.6
click at [445, 413] on span "במידה וההזמנה עוד לא יצאה מהמחסנים שלנו, נשמח לעזור: אנחנו זמינים בצ'אט הישיר ב…" at bounding box center [631, 419] width 459 height 33
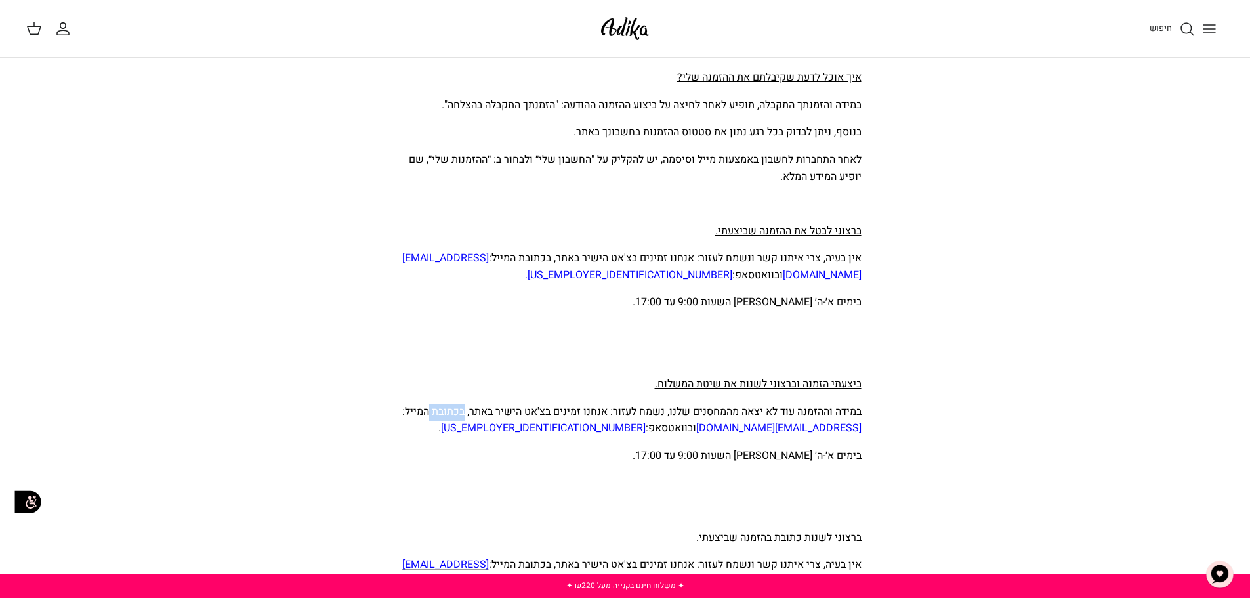
click at [445, 413] on span "במידה וההזמנה עוד לא יצאה מהמחסנים שלנו, נשמח לעזור: אנחנו זמינים בצ'אט הישיר ב…" at bounding box center [631, 419] width 459 height 33
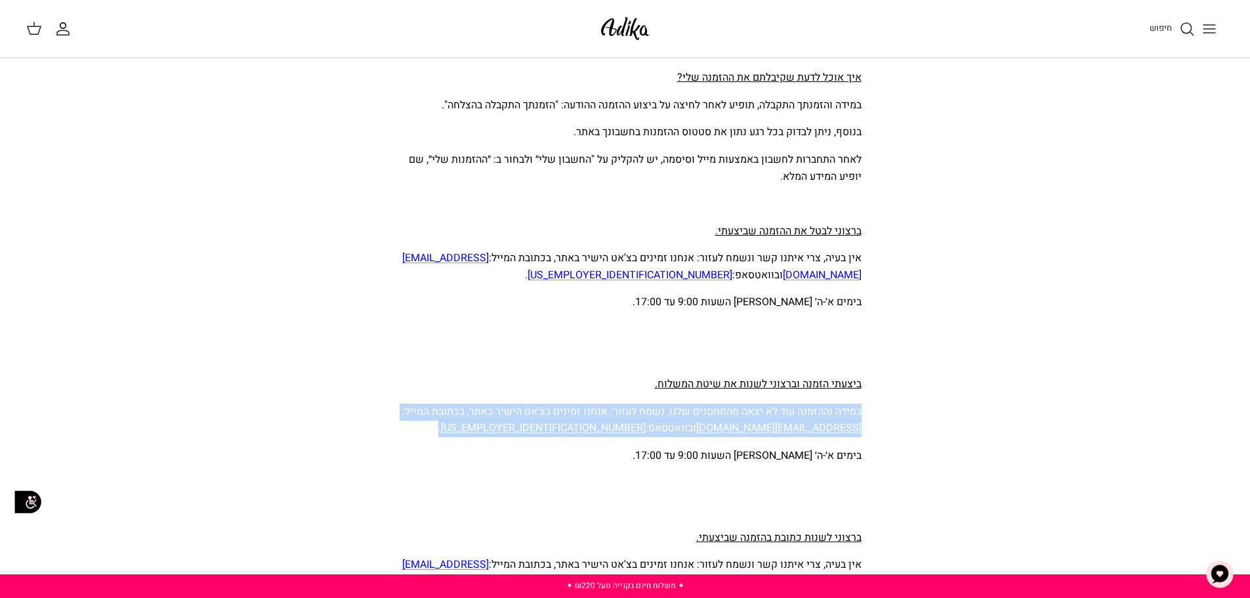
click at [445, 413] on span "במידה וההזמנה עוד לא יצאה מהמחסנים שלנו, נשמח לעזור: אנחנו זמינים בצ'אט הישיר ב…" at bounding box center [631, 419] width 459 height 33
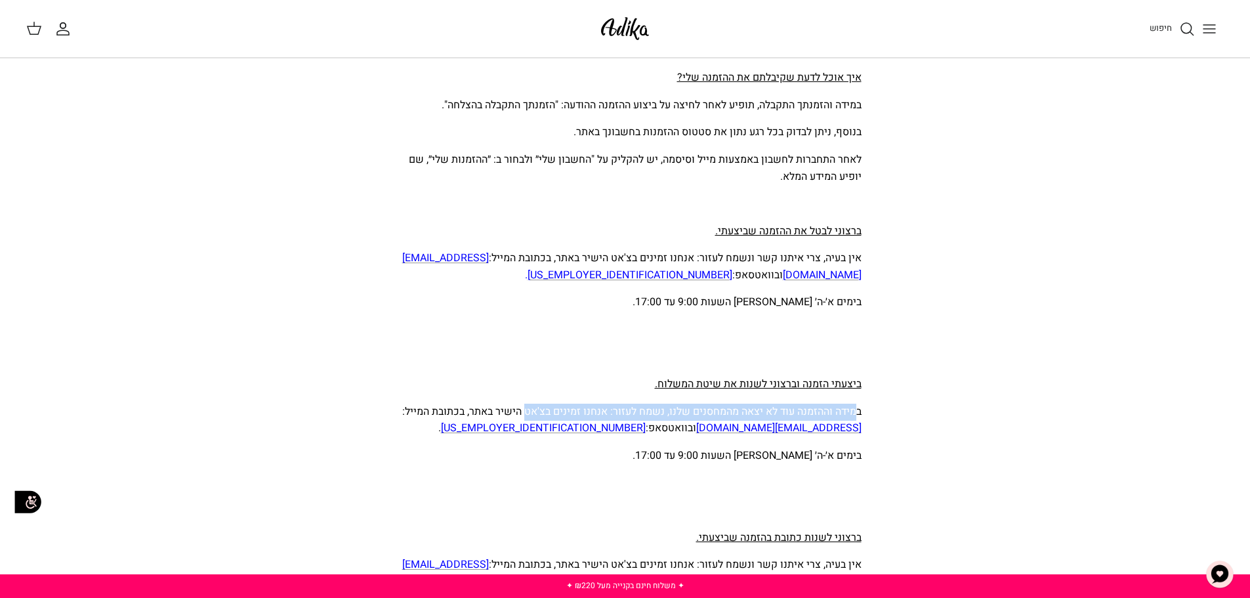
drag, startPoint x: 853, startPoint y: 413, endPoint x: 512, endPoint y: 402, distance: 341.3
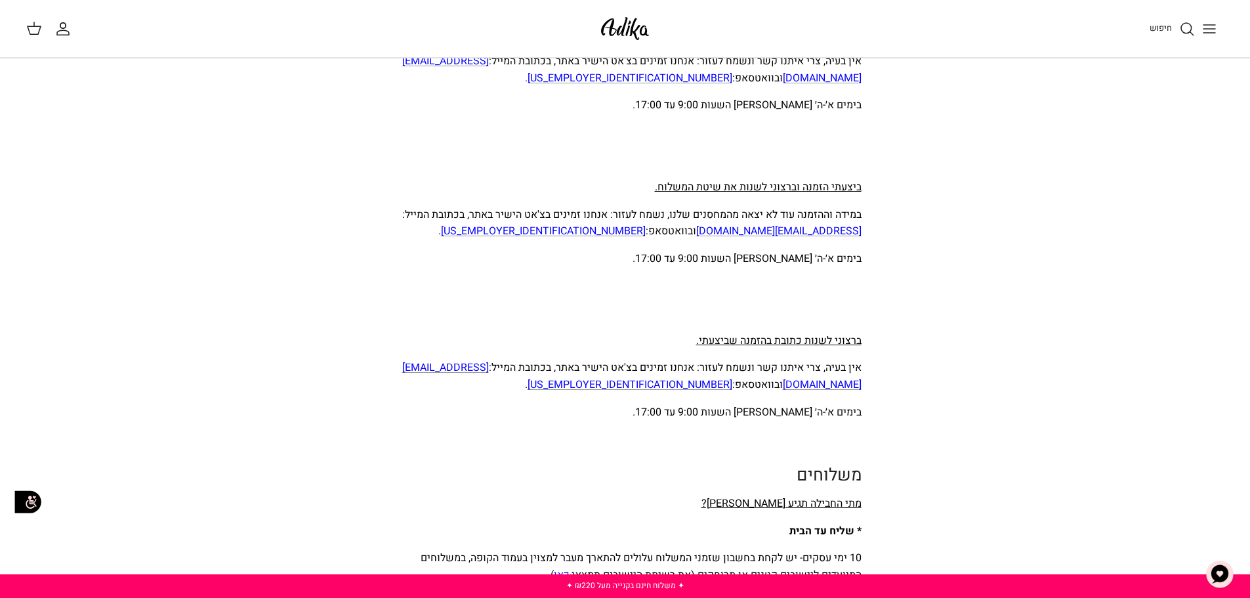
scroll to position [1509, 0]
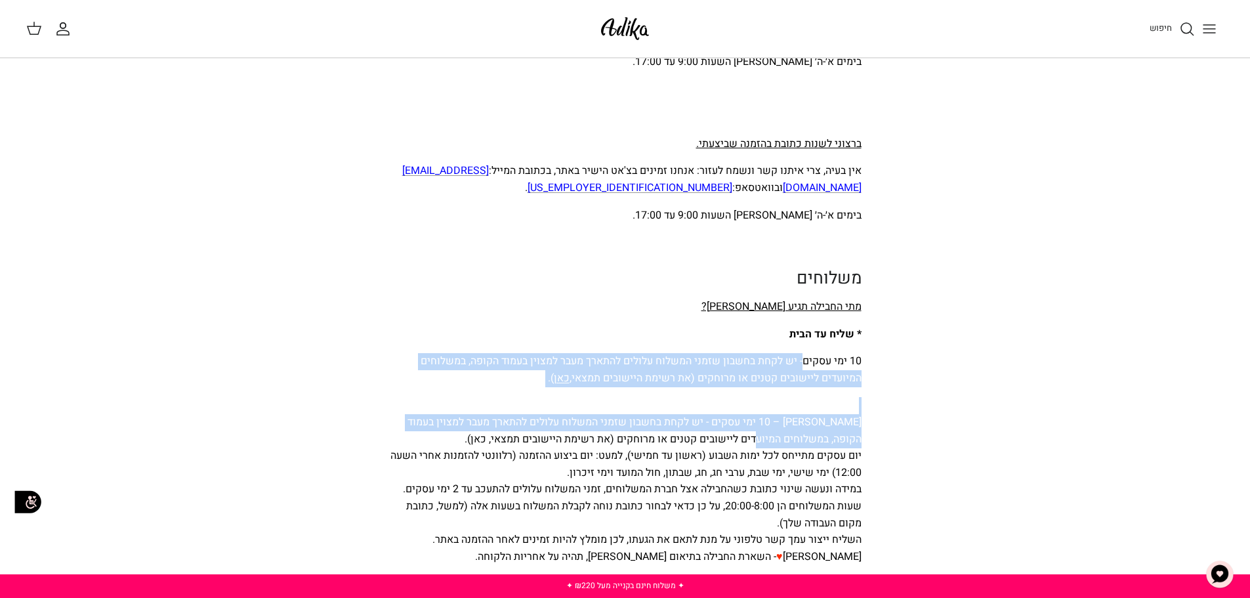
drag, startPoint x: 802, startPoint y: 358, endPoint x: 762, endPoint y: 432, distance: 84.2
click at [760, 433] on span "שימי לב – 10 ימי עסקים - יש לקחת בחשבון שזמני המשלוח עלולים להתארך מעבר למצוין …" at bounding box center [625, 489] width 471 height 150
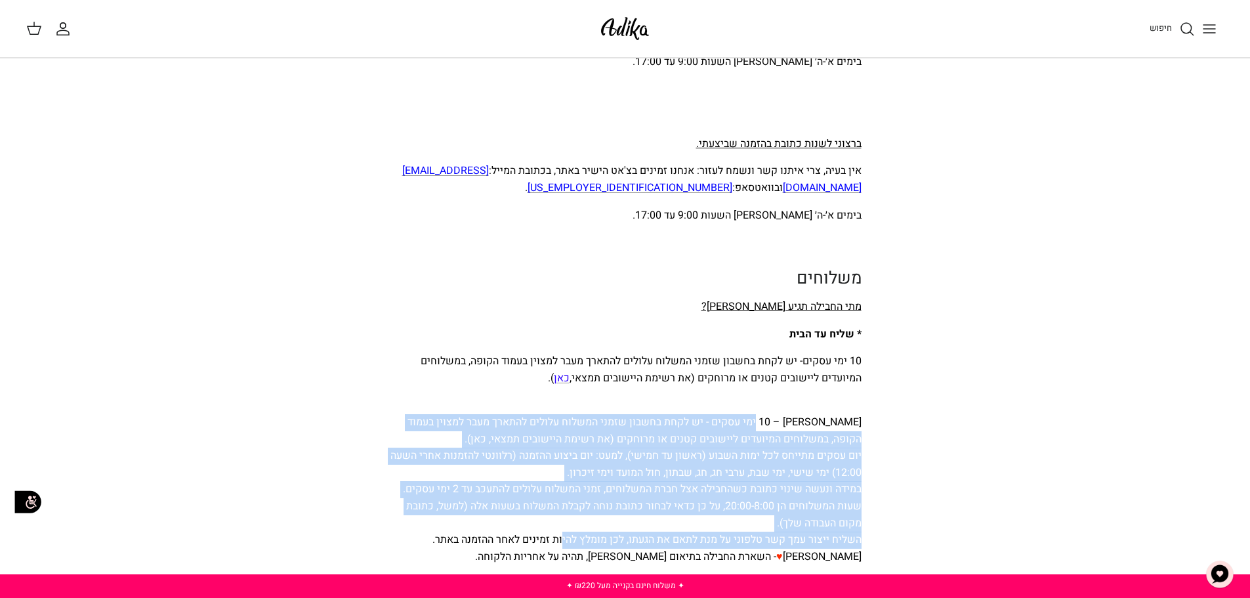
drag, startPoint x: 723, startPoint y: 423, endPoint x: 563, endPoint y: 543, distance: 200.1
click at [563, 543] on span "שימי לב – 10 ימי עסקים - יש לקחת בחשבון שזמני המשלוח עלולים להתארך מעבר למצוין …" at bounding box center [625, 489] width 471 height 150
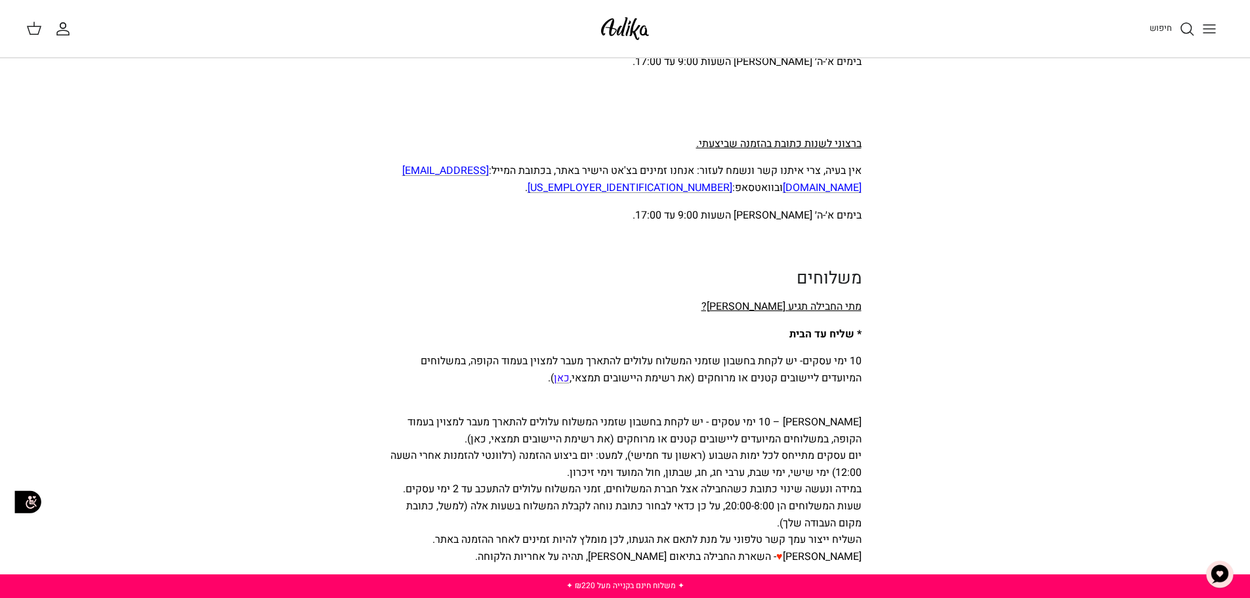
click at [556, 545] on span "שימי לב – 10 ימי עסקים - יש לקחת בחשבון שזמני המשלוח עלולים להתארך מעבר למצוין …" at bounding box center [625, 489] width 471 height 150
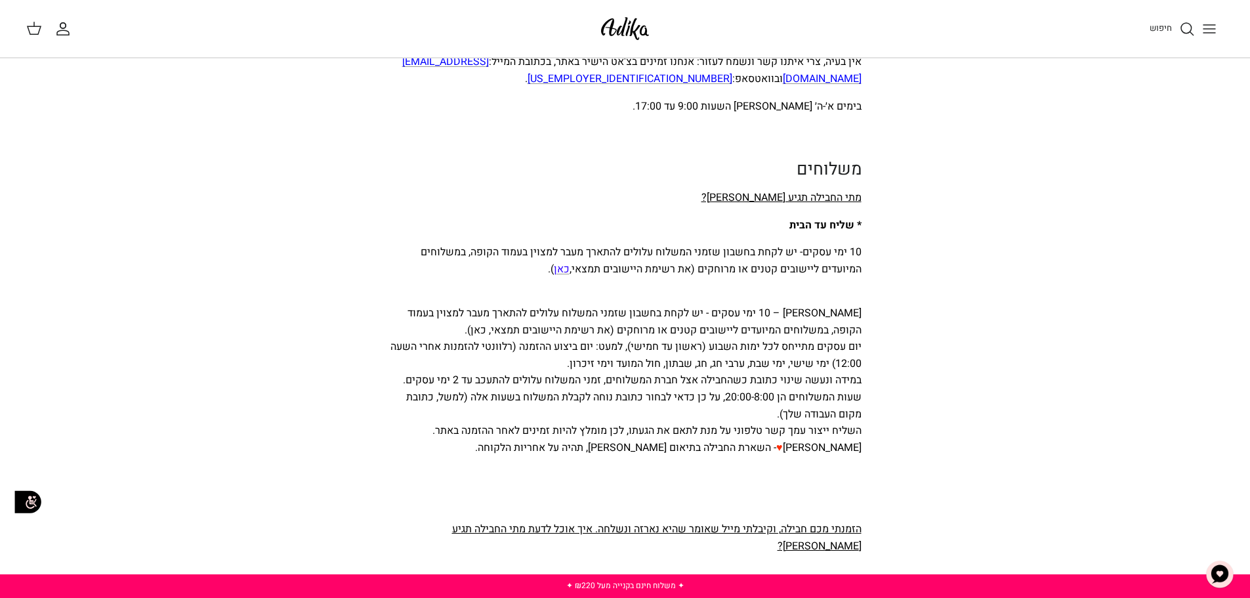
scroll to position [1640, 0]
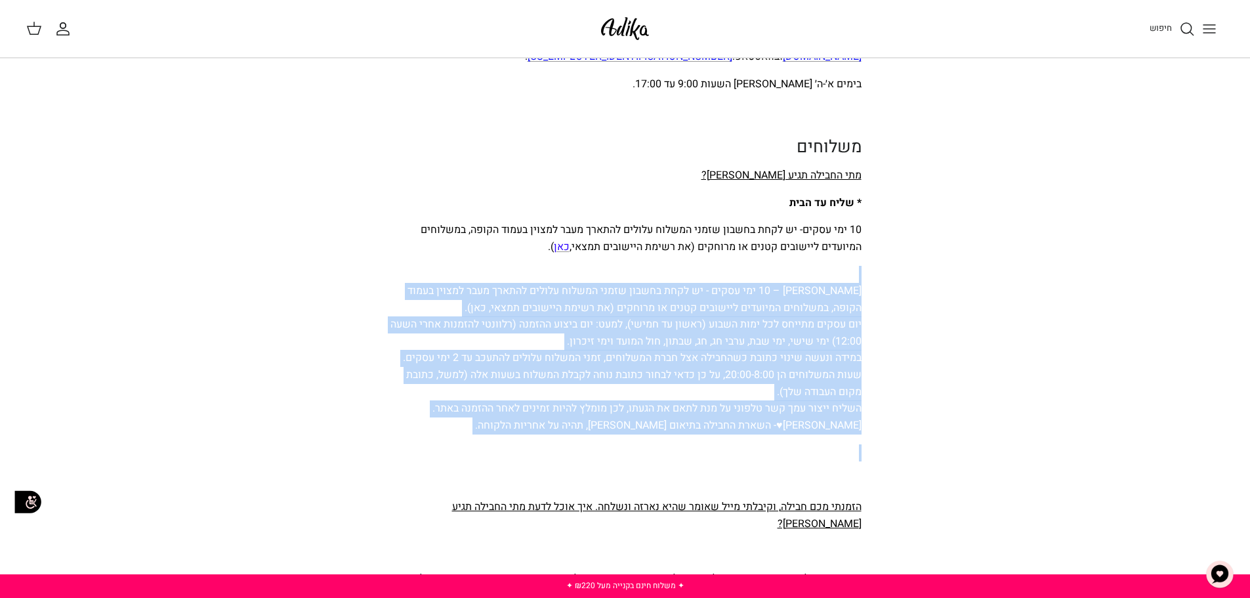
drag, startPoint x: 569, startPoint y: 451, endPoint x: 598, endPoint y: 261, distance: 192.3
drag, startPoint x: 614, startPoint y: 247, endPoint x: 589, endPoint y: 448, distance: 202.9
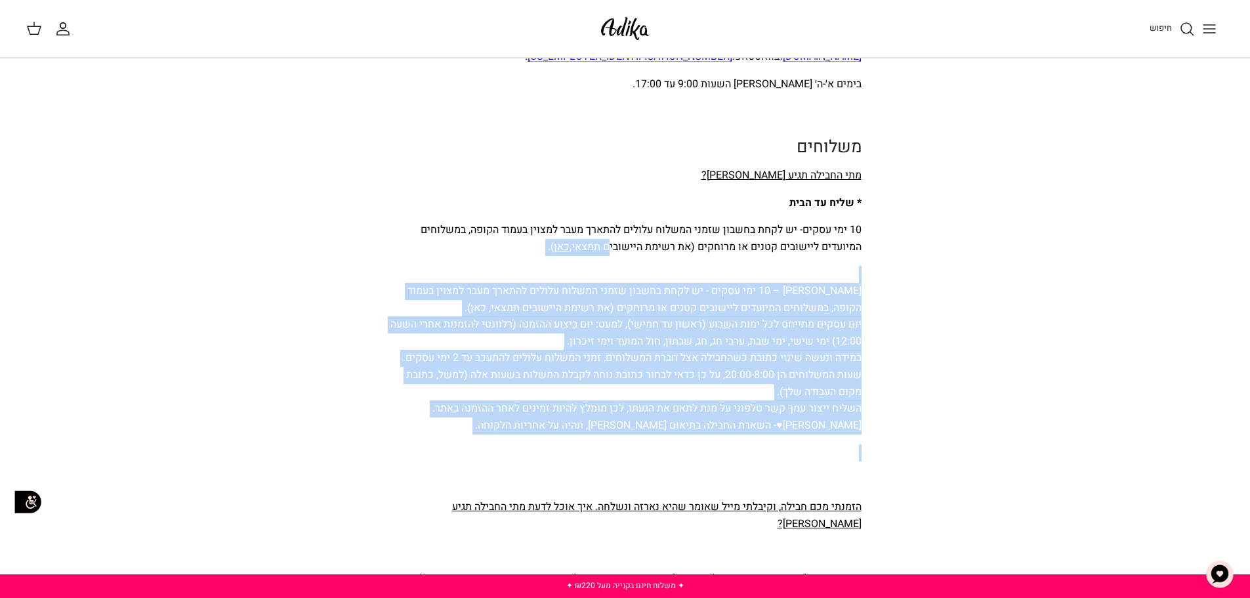
click at [589, 448] on p at bounding box center [625, 452] width 472 height 17
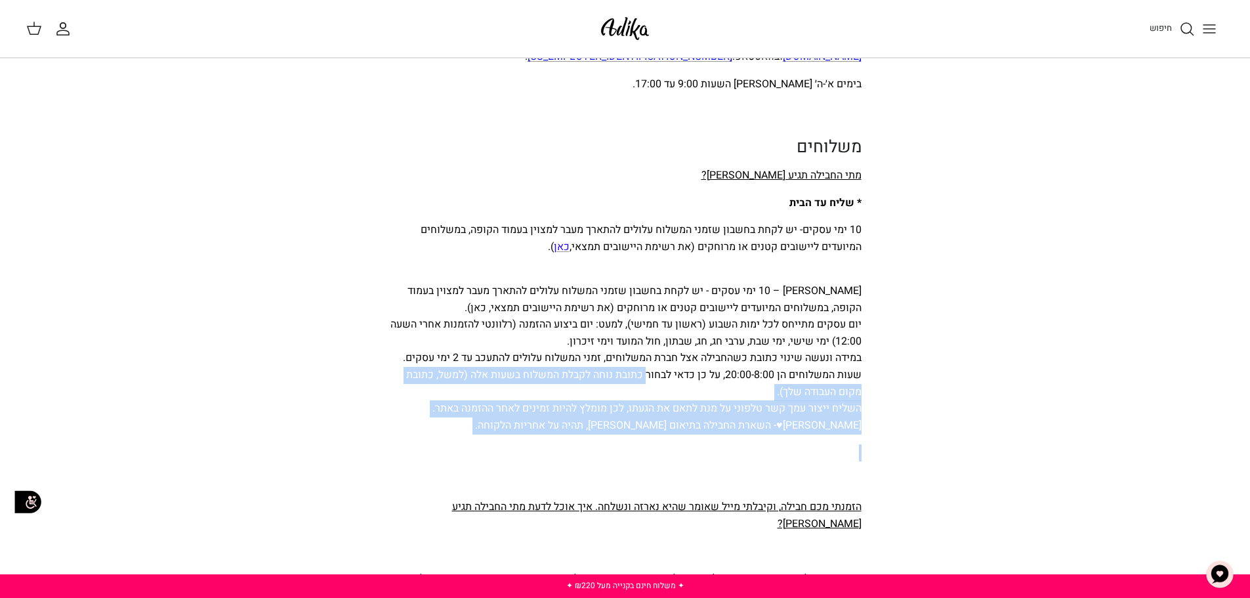
drag, startPoint x: 575, startPoint y: 438, endPoint x: 648, endPoint y: 376, distance: 96.3
click at [648, 373] on span "שימי לב – 10 ימי עסקים - יש לקחת בחשבון שזמני המשלוח עלולים להתארך מעבר למצוין …" at bounding box center [625, 358] width 471 height 150
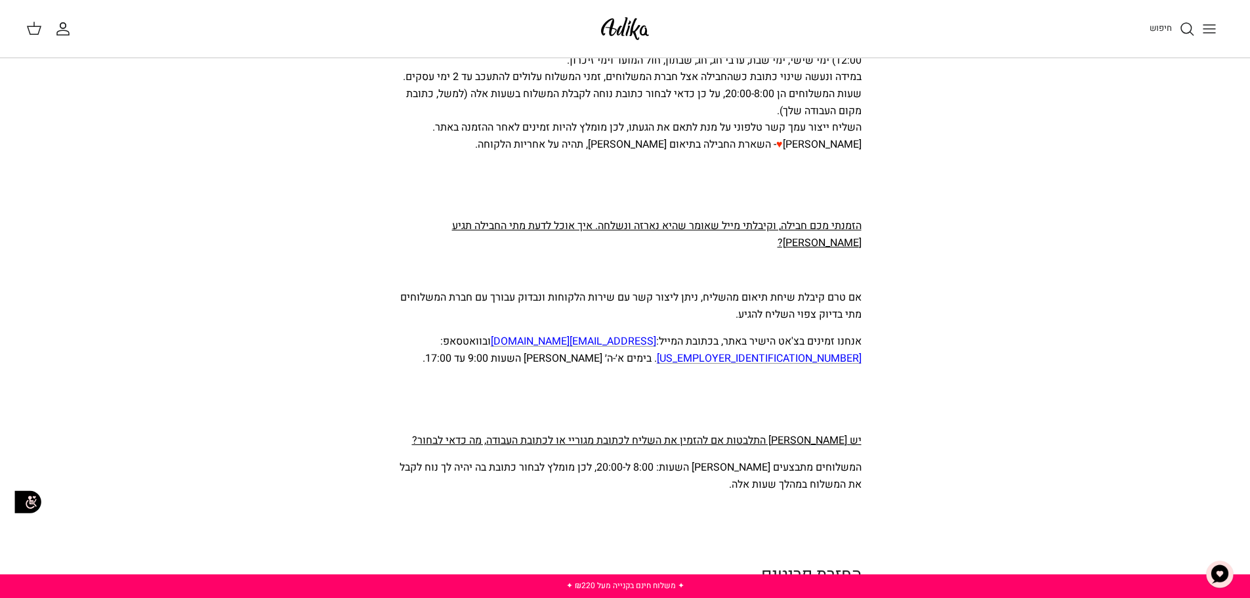
scroll to position [1968, 0]
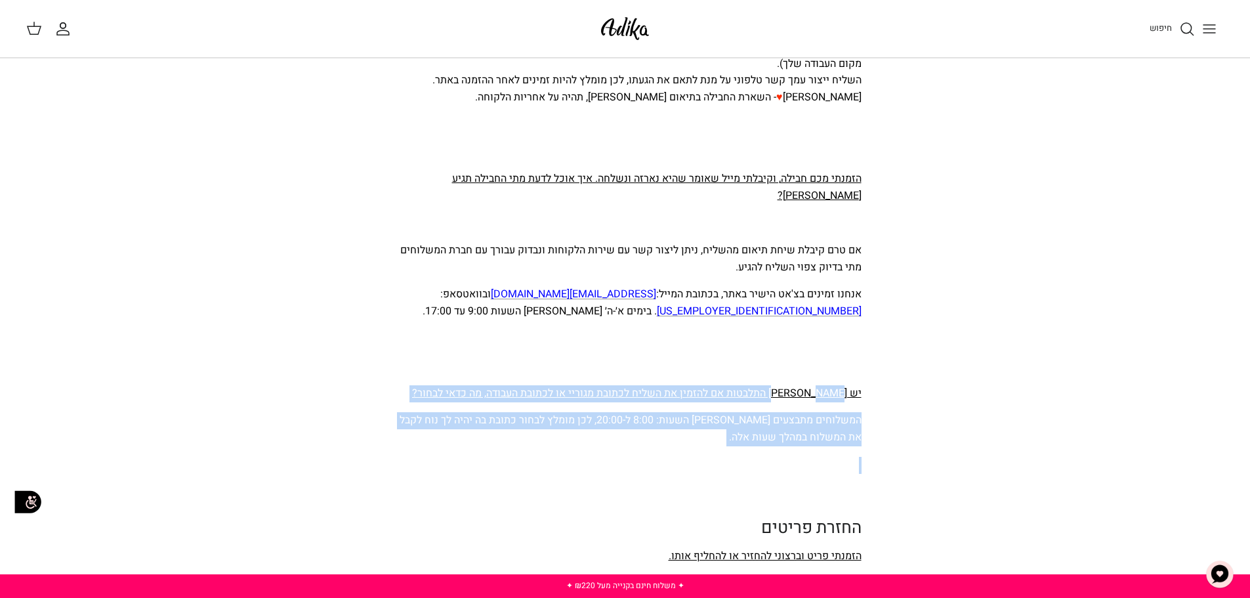
drag, startPoint x: 808, startPoint y: 375, endPoint x: 749, endPoint y: 431, distance: 81.2
click at [754, 430] on div "שאלות ותשובות הקליקו על אחד מהנושאים הבאים: הזמנות משלוחים החזרת פריטים מידות ו…" at bounding box center [625, 466] width 472 height 4553
click at [748, 432] on div "שאלות ותשובות הקליקו על אחד מהנושאים הבאים: הזמנות משלוחים החזרת פריטים מידות ו…" at bounding box center [625, 466] width 472 height 4553
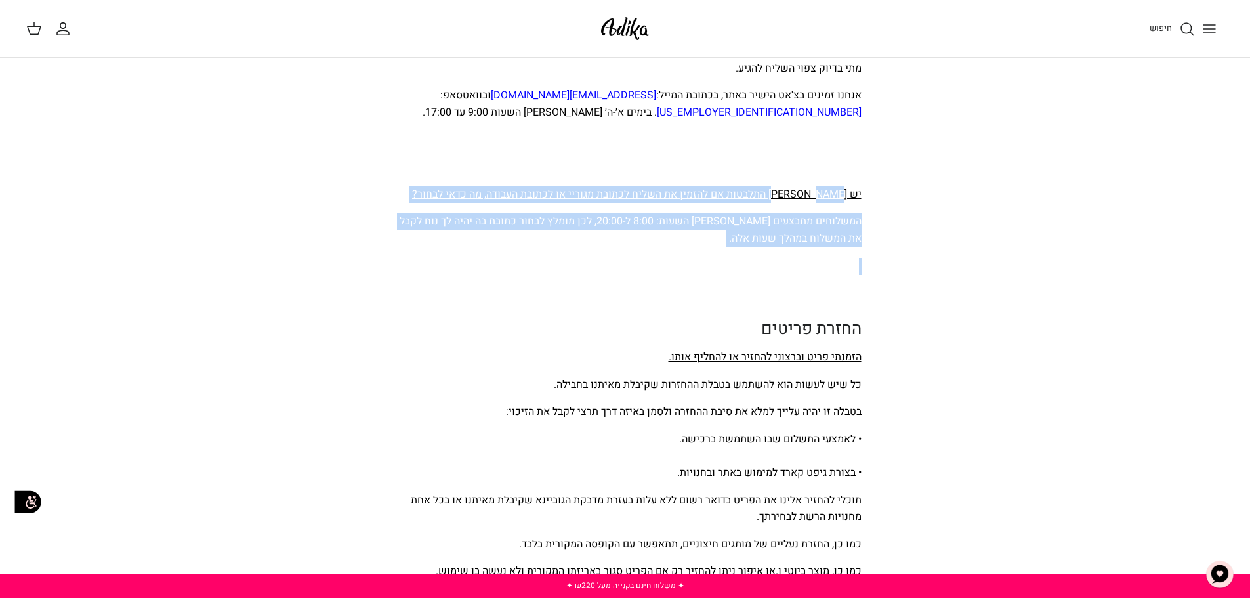
scroll to position [2230, 0]
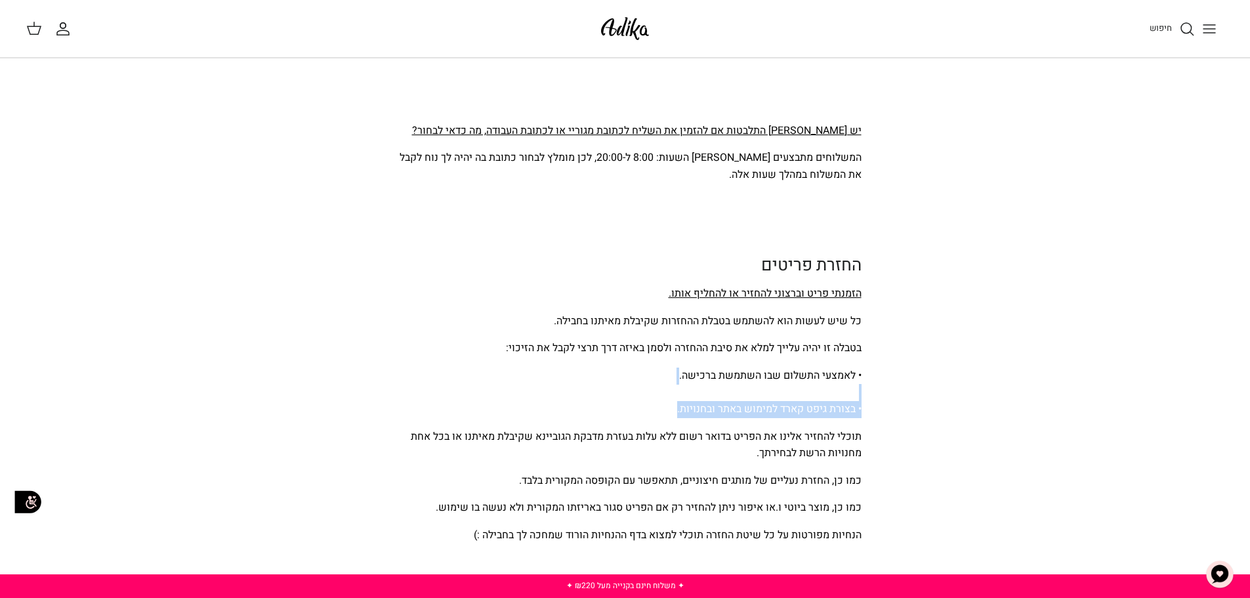
drag, startPoint x: 789, startPoint y: 380, endPoint x: 535, endPoint y: 394, distance: 253.6
click at [531, 392] on p "• לאמצעי התשלום שבו השתמשת ברכישה. • בצורת גיפט קארד למימוש באתר ובחנויות." at bounding box center [625, 392] width 472 height 51
click at [535, 395] on p "• לאמצעי התשלום שבו השתמשת ברכישה. • בצורת גיפט קארד למימוש באתר ובחנויות." at bounding box center [625, 392] width 472 height 51
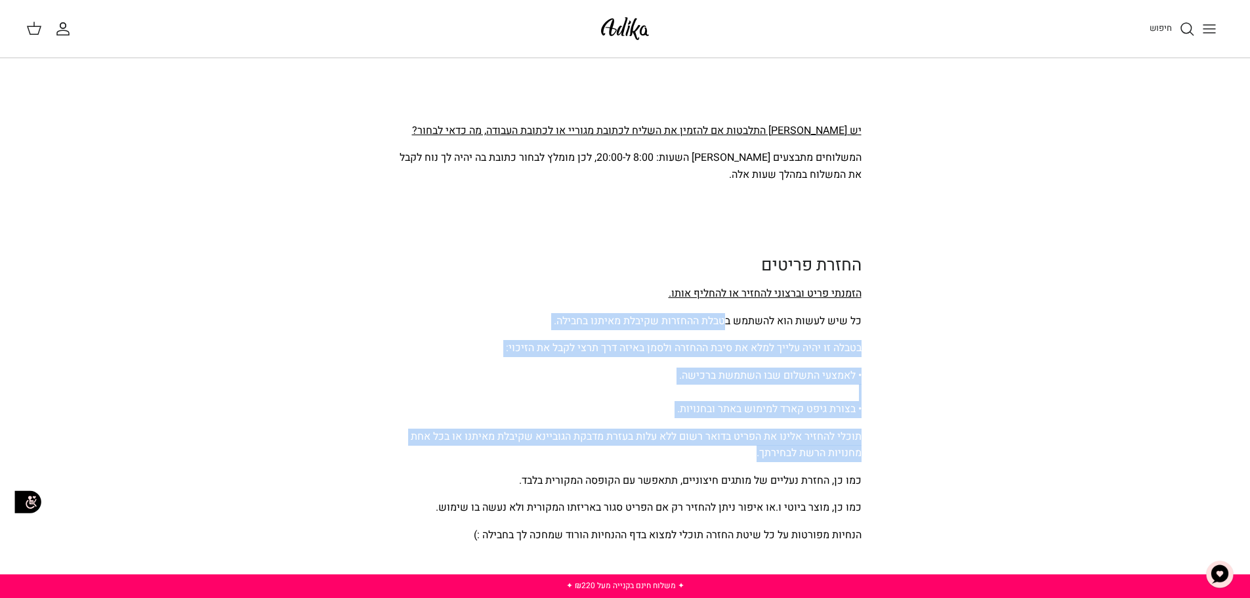
drag, startPoint x: 724, startPoint y: 293, endPoint x: 748, endPoint y: 445, distance: 154.8
click at [748, 445] on div "שאלות ותשובות הקליקו על אחד מהנושאים הבאים: הזמנות משלוחים החזרת פריטים מידות ו…" at bounding box center [625, 204] width 472 height 4553
click at [748, 449] on div "שאלות ותשובות הקליקו על אחד מהנושאים הבאים: הזמנות משלוחים החזרת פריטים מידות ו…" at bounding box center [625, 204] width 472 height 4553
click at [776, 430] on span "תוכלי להחזיר אלינו את הפריט בדואר רשום ללא עלות בעזרת מדבקת הגוביינא שקיבלת מאי…" at bounding box center [636, 444] width 451 height 33
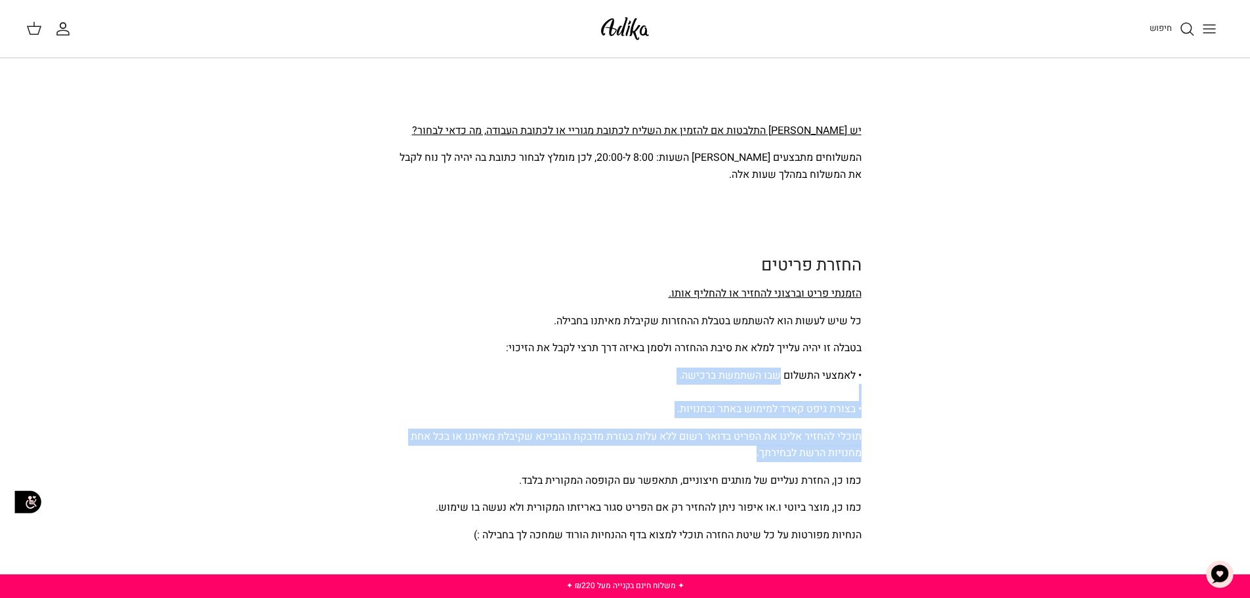
drag, startPoint x: 764, startPoint y: 371, endPoint x: 710, endPoint y: 432, distance: 81.3
click at [710, 432] on div "שאלות ותשובות הקליקו על אחד מהנושאים הבאים: הזמנות משלוחים החזרת פריטים מידות ו…" at bounding box center [625, 204] width 472 height 4553
click at [710, 432] on p "תוכלי להחזיר אלינו את הפריט בדואר רשום ללא עלות בעזרת מדבקת הגוביינא שקיבלת מאי…" at bounding box center [625, 444] width 472 height 33
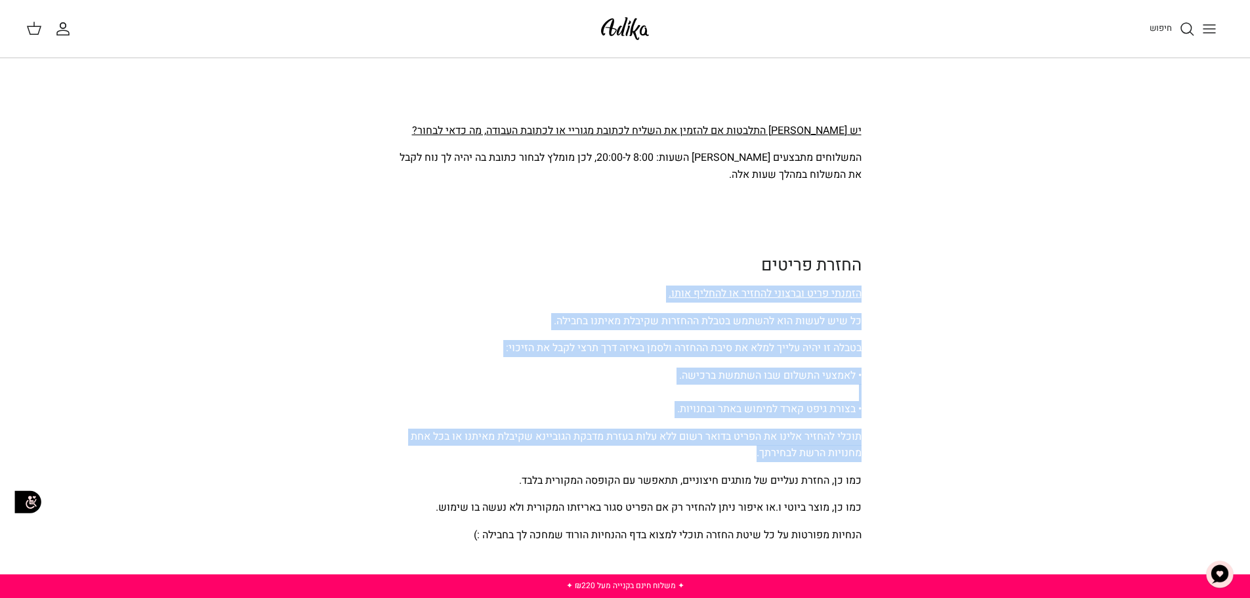
drag, startPoint x: 710, startPoint y: 432, endPoint x: 844, endPoint y: 270, distance: 210.6
click at [844, 270] on div "שאלות ותשובות הקליקו על אחד מהנושאים הבאים: הזמנות משלוחים החזרת פריטים מידות ו…" at bounding box center [625, 204] width 472 height 4553
click at [846, 285] on span "הזמנתי פריט וברצוני להחזיר או להחליף אותו." at bounding box center [764, 293] width 193 height 16
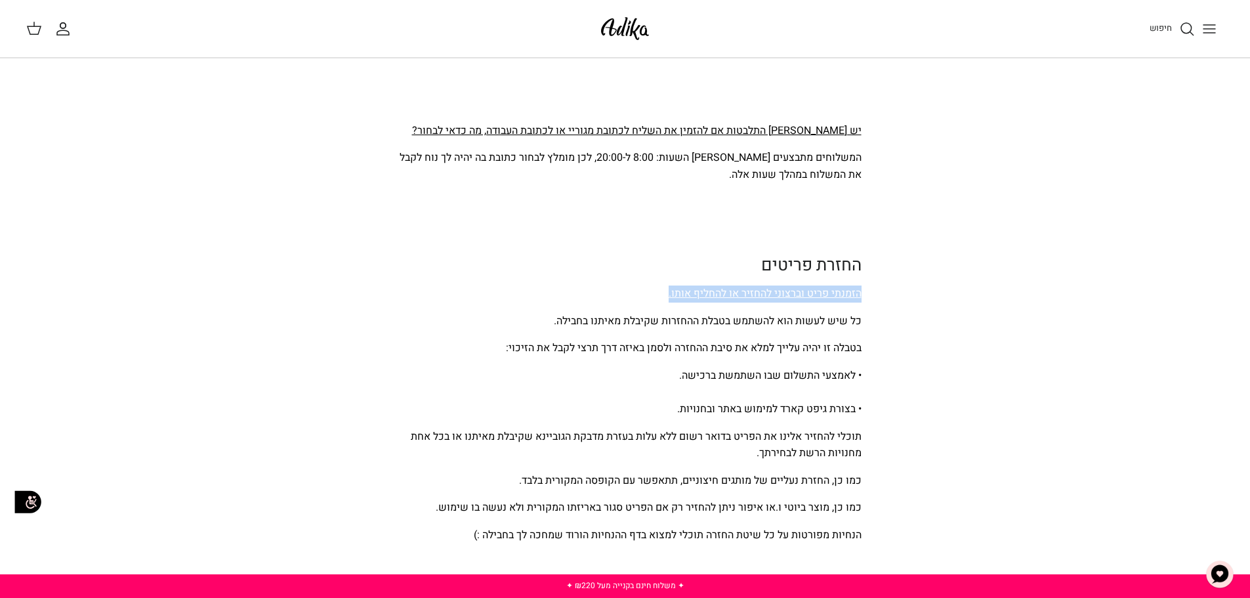
click at [846, 285] on span "הזמנתי פריט וברצוני להחזיר או להחליף אותו." at bounding box center [764, 293] width 193 height 16
click at [851, 255] on h2 "החזרת פריטים" at bounding box center [625, 265] width 472 height 20
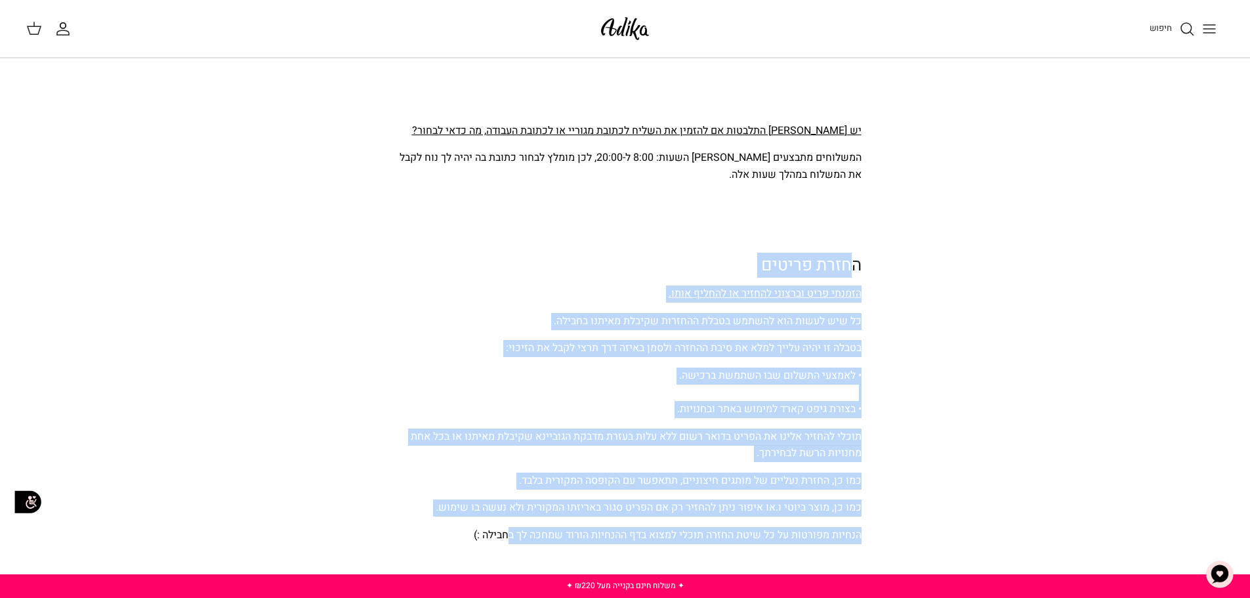
drag, startPoint x: 852, startPoint y: 237, endPoint x: 510, endPoint y: 512, distance: 439.0
click at [510, 512] on div "שאלות ותשובות הקליקו על אחד מהנושאים הבאים: הזמנות משלוחים החזרת פריטים מידות ו…" at bounding box center [625, 204] width 472 height 4553
click at [510, 527] on span "הנחיות מפורטות על כל שיטת החזרה תוכלי למצוא בדף ההנחיות הורוד שמחכה לך בחבילה :)" at bounding box center [668, 535] width 388 height 16
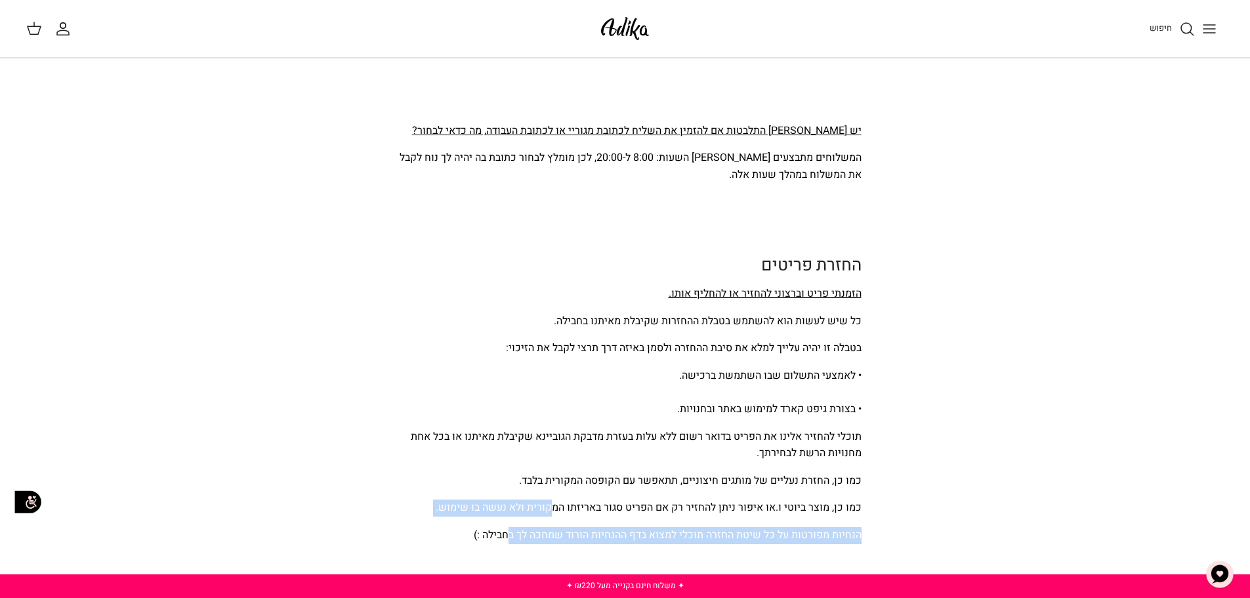
drag, startPoint x: 512, startPoint y: 510, endPoint x: 585, endPoint y: 454, distance: 92.2
click at [572, 466] on div "שאלות ותשובות הקליקו על אחד מהנושאים הבאים: הזמנות משלוחים החזרת פריטים מידות ו…" at bounding box center [625, 204] width 472 height 4553
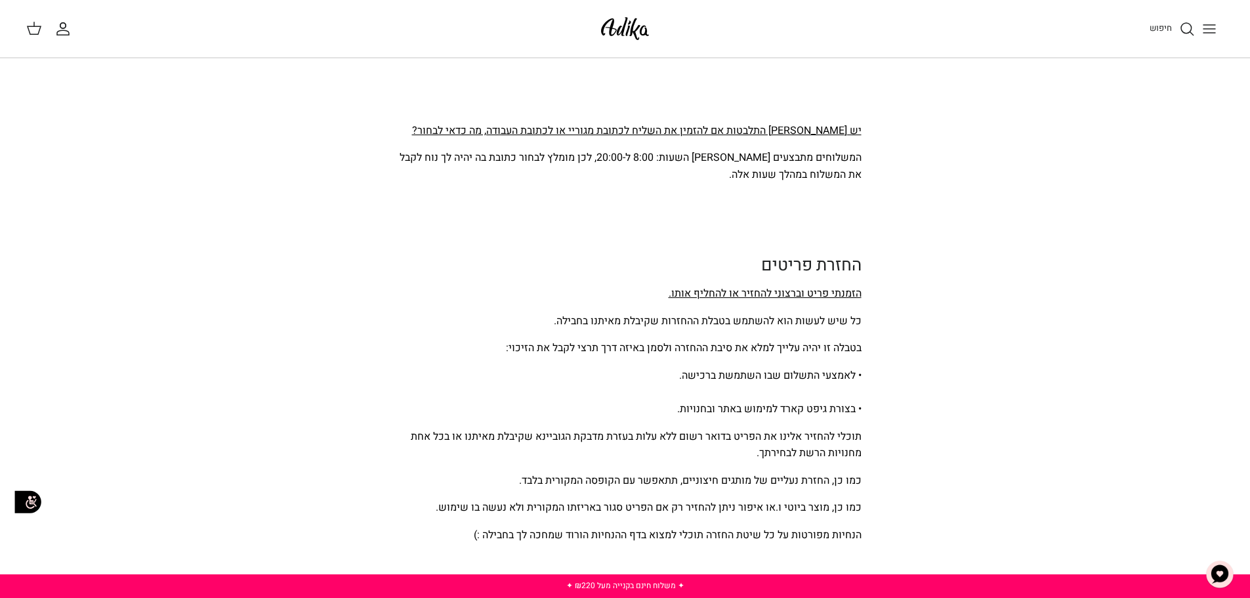
click at [592, 449] on div "שאלות ותשובות הקליקו על אחד מהנושאים הבאים: הזמנות משלוחים החזרת פריטים מידות ו…" at bounding box center [625, 204] width 472 height 4553
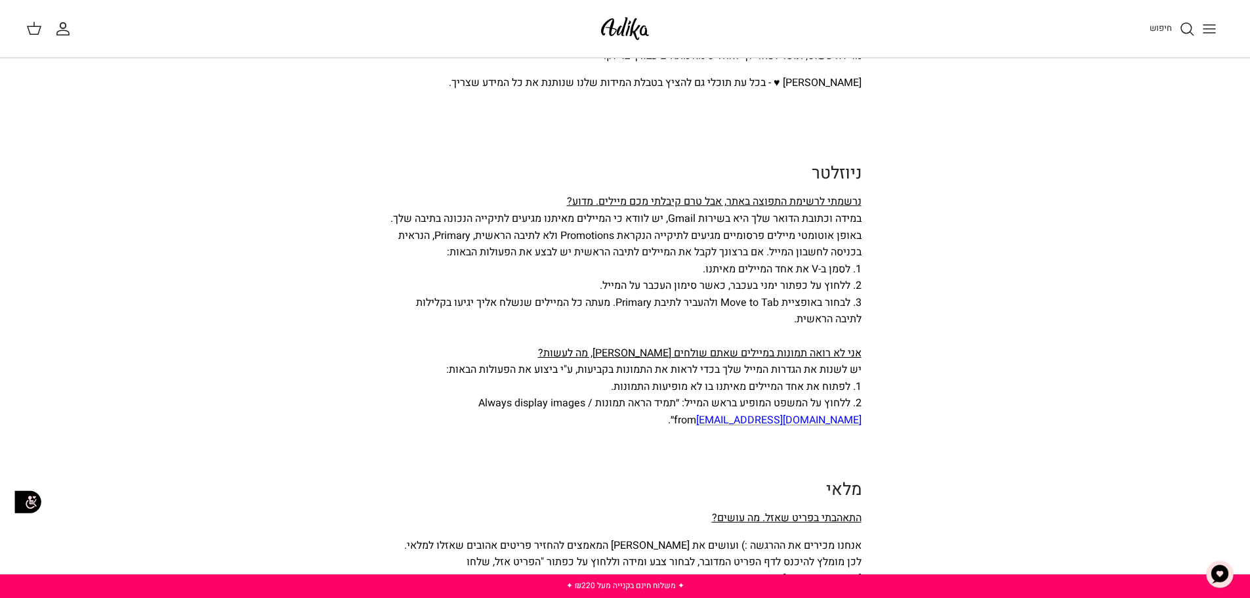
scroll to position [3280, 0]
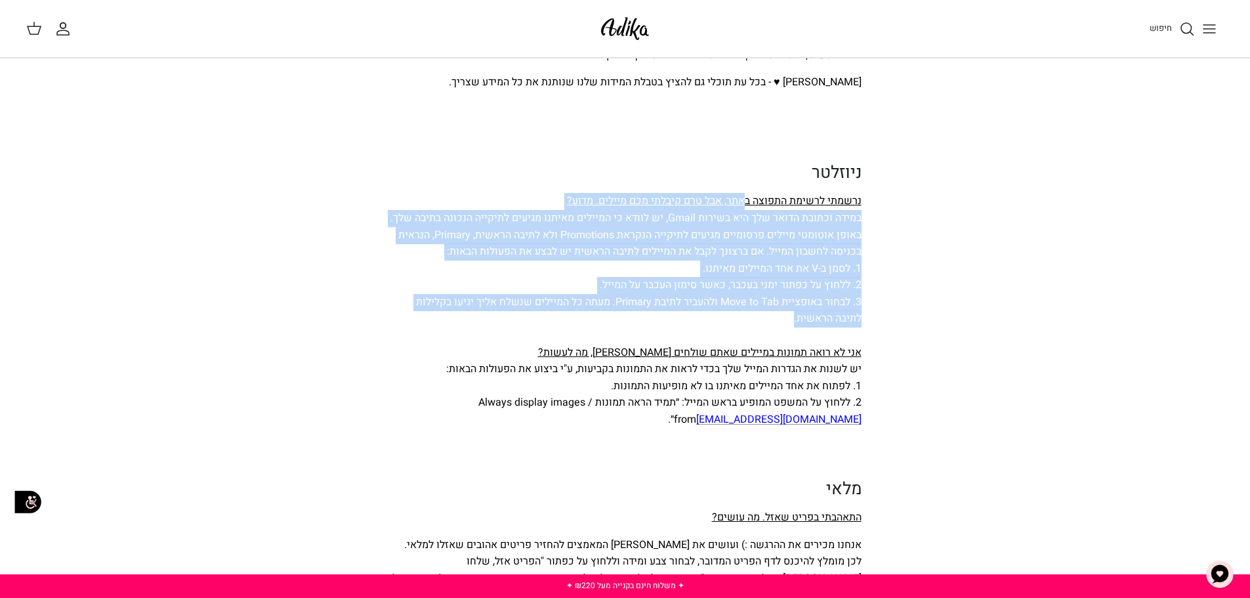
drag, startPoint x: 745, startPoint y: 149, endPoint x: 613, endPoint y: 277, distance: 183.7
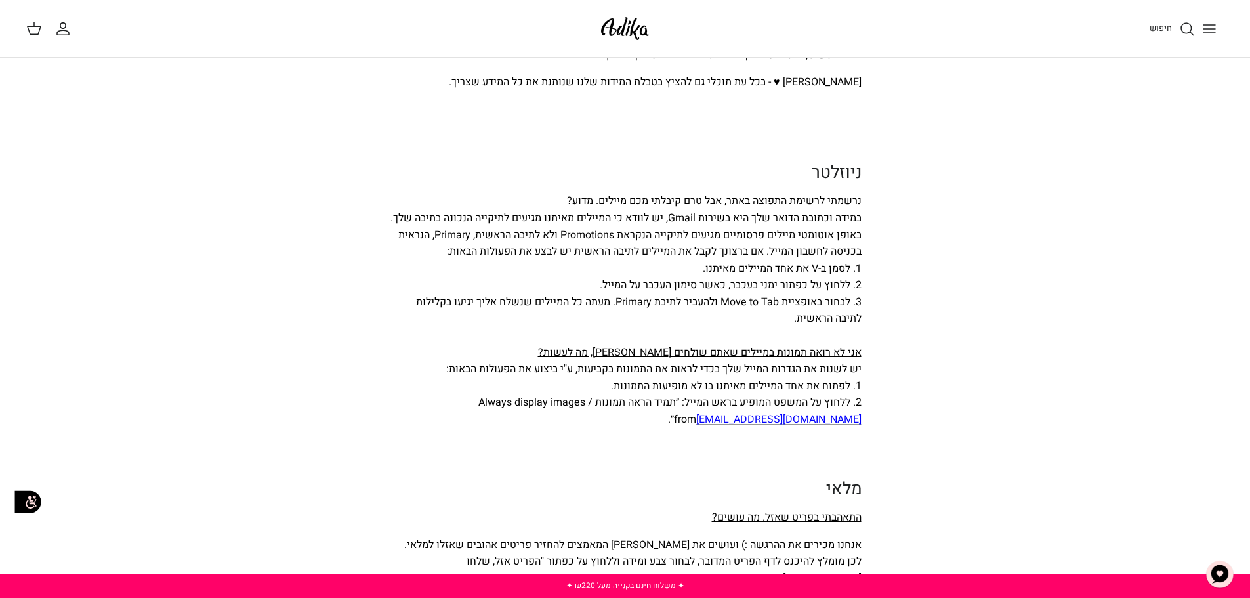
click at [613, 327] on div at bounding box center [625, 335] width 472 height 17
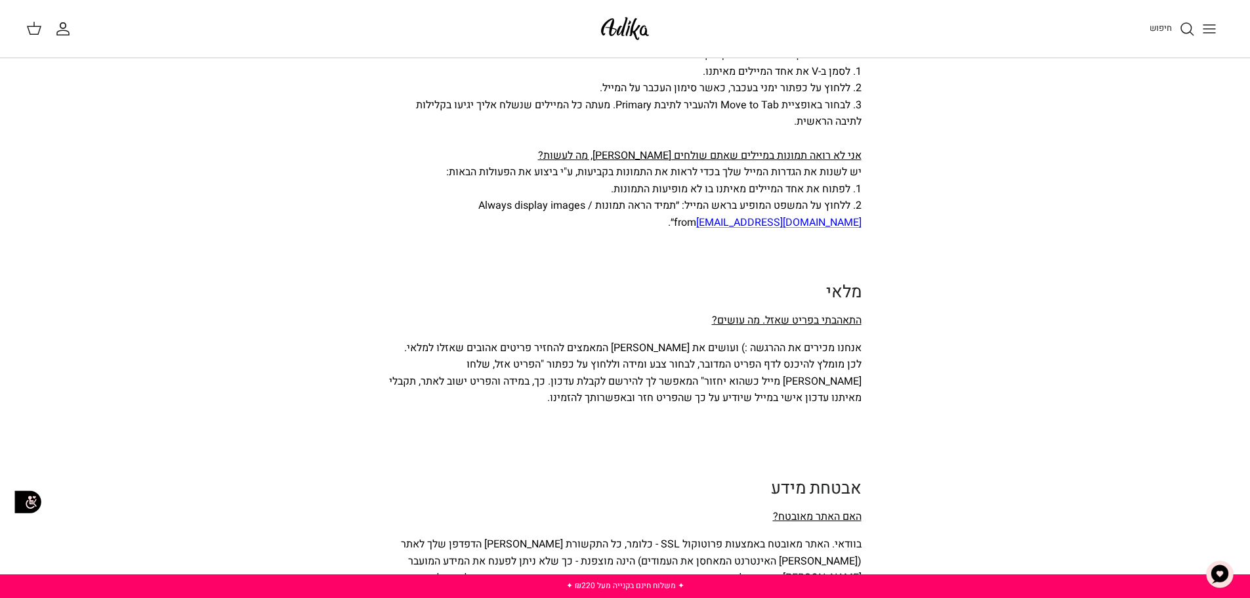
scroll to position [3542, 0]
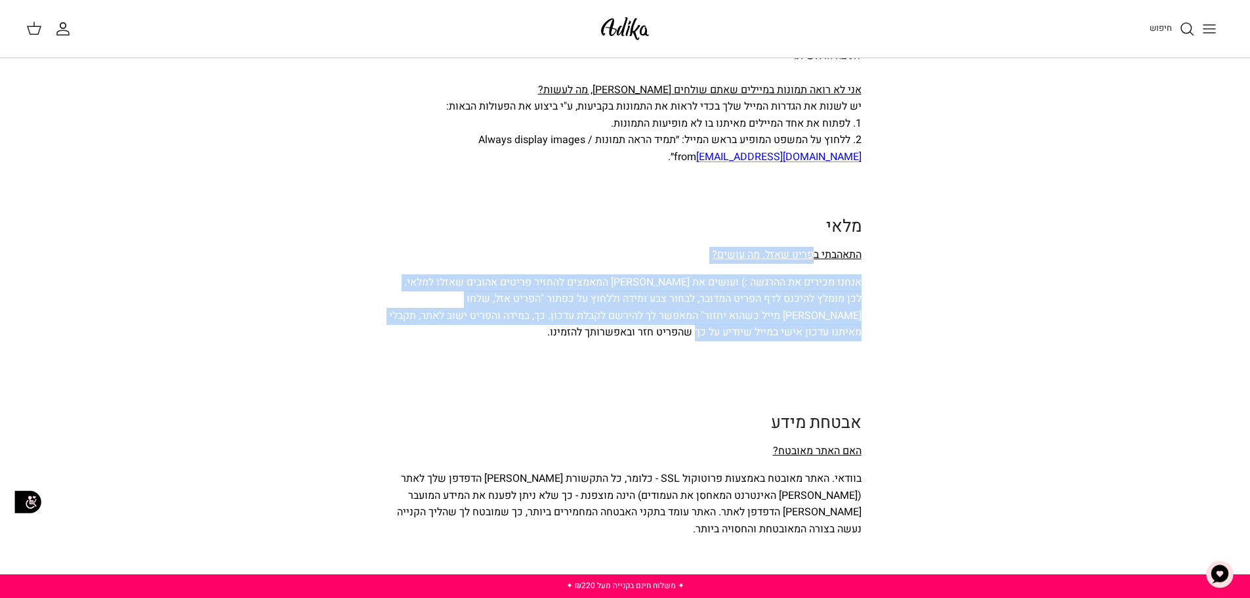
drag, startPoint x: 810, startPoint y: 206, endPoint x: 742, endPoint y: 280, distance: 100.7
click at [742, 280] on span "אנחנו מכירים את ההרגשה :) ועושים את מירב המאמצים להחזיר פריטים אהובים שאזלו למל…" at bounding box center [625, 307] width 472 height 66
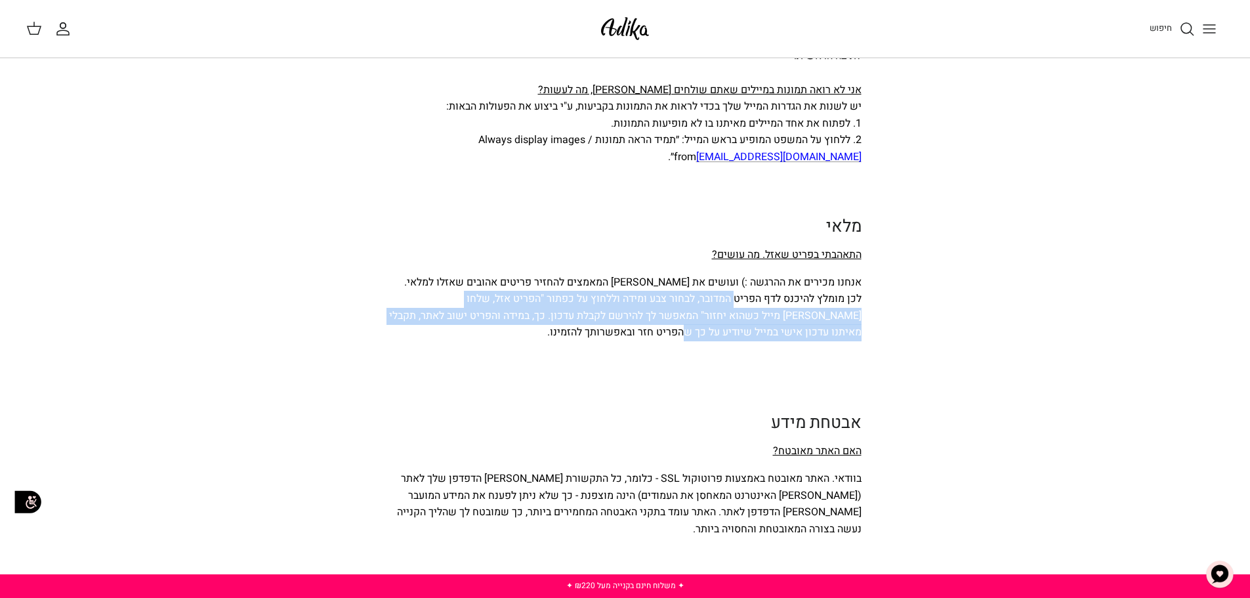
drag, startPoint x: 742, startPoint y: 280, endPoint x: 728, endPoint y: 246, distance: 36.8
click at [729, 274] on span "אנחנו מכירים את ההרגשה :) ועושים את מירב המאמצים להחזיר פריטים אהובים שאזלו למל…" at bounding box center [625, 307] width 472 height 66
click at [728, 274] on span "אנחנו מכירים את ההרגשה :) ועושים את מירב המאמצים להחזיר פריטים אהובים שאזלו למל…" at bounding box center [625, 307] width 472 height 66
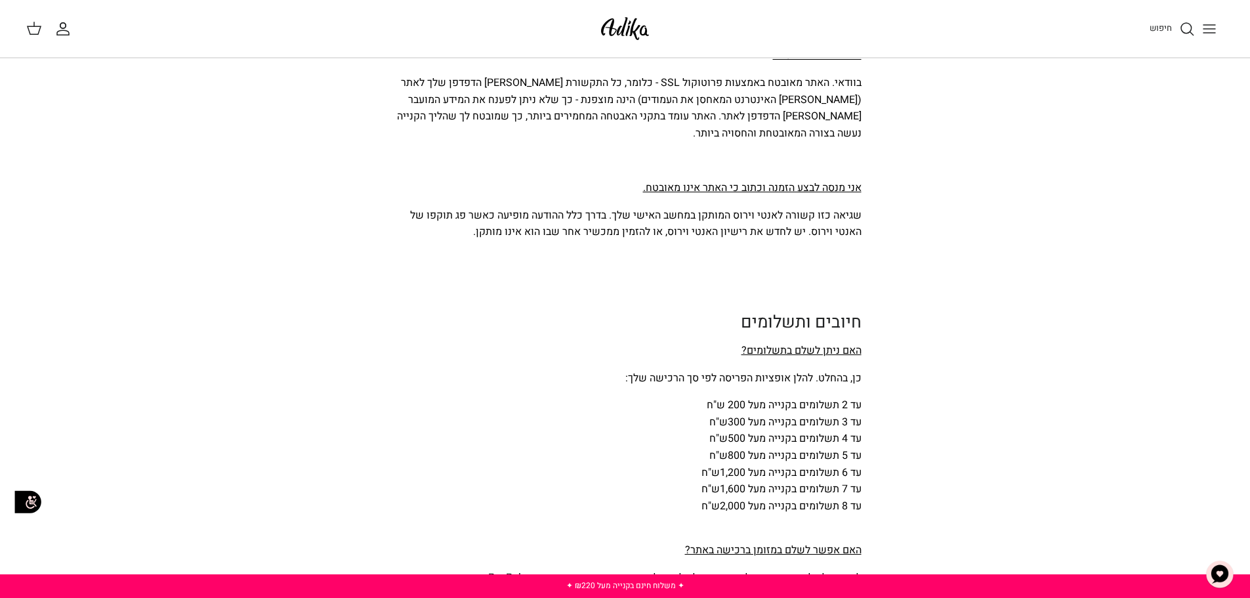
scroll to position [4002, 0]
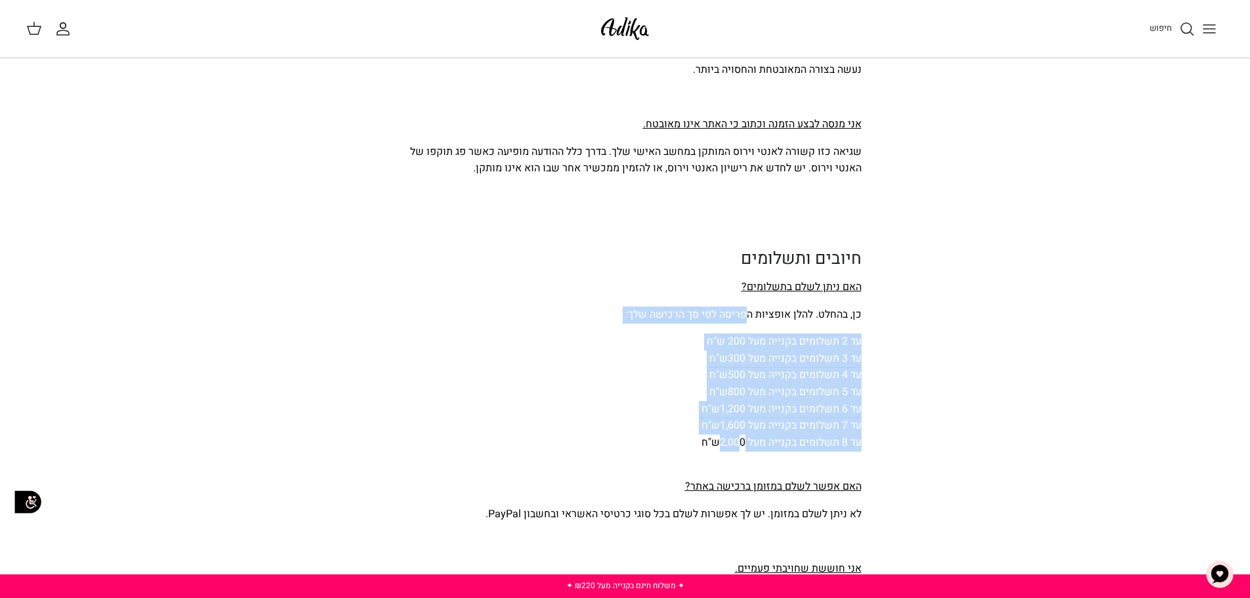
drag, startPoint x: 749, startPoint y: 277, endPoint x: 740, endPoint y: 393, distance: 115.8
click at [741, 451] on p at bounding box center [625, 459] width 472 height 17
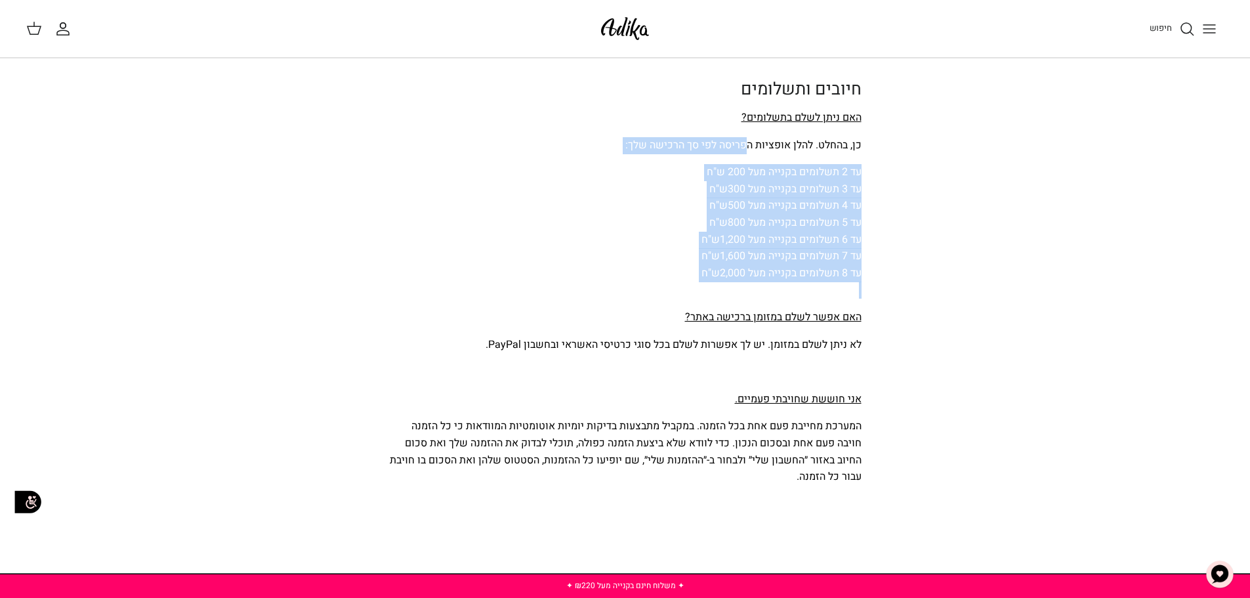
scroll to position [4198, 0]
